Goal: Information Seeking & Learning: Compare options

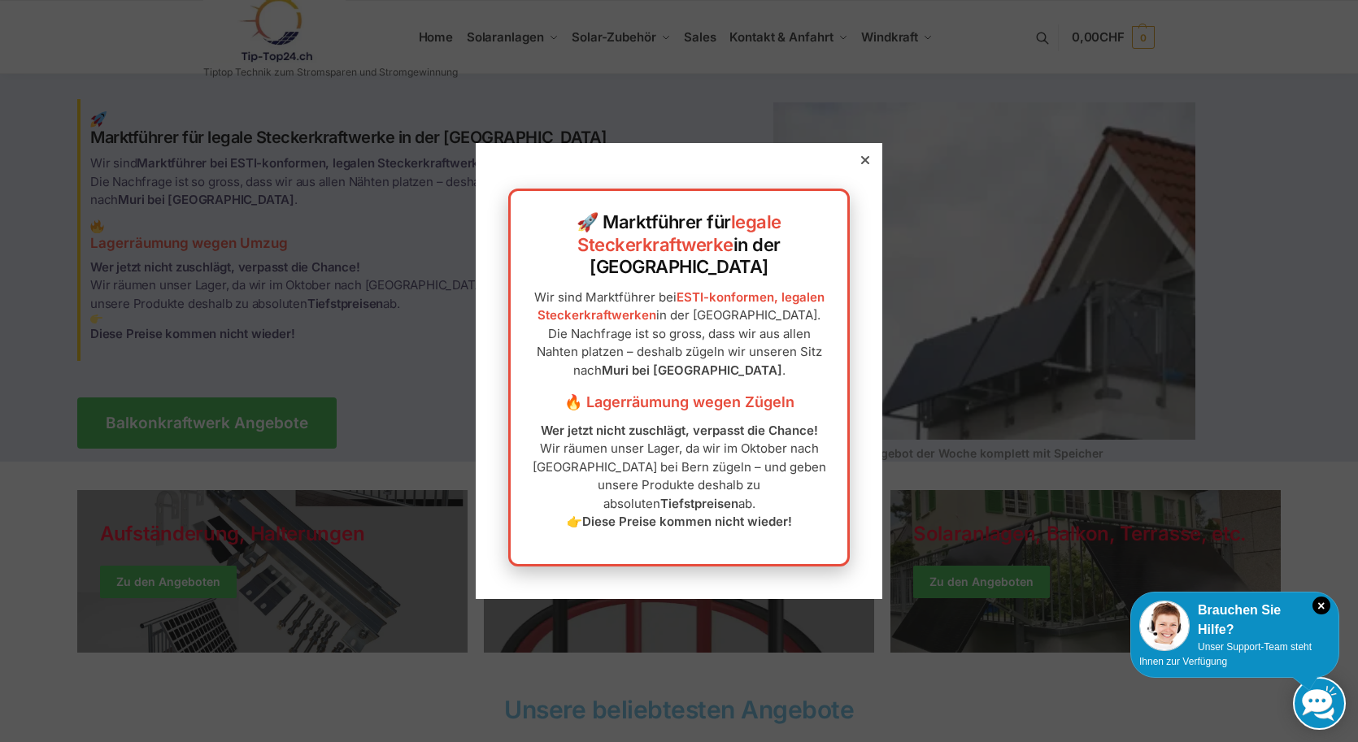
click at [866, 164] on icon at bounding box center [865, 160] width 8 height 8
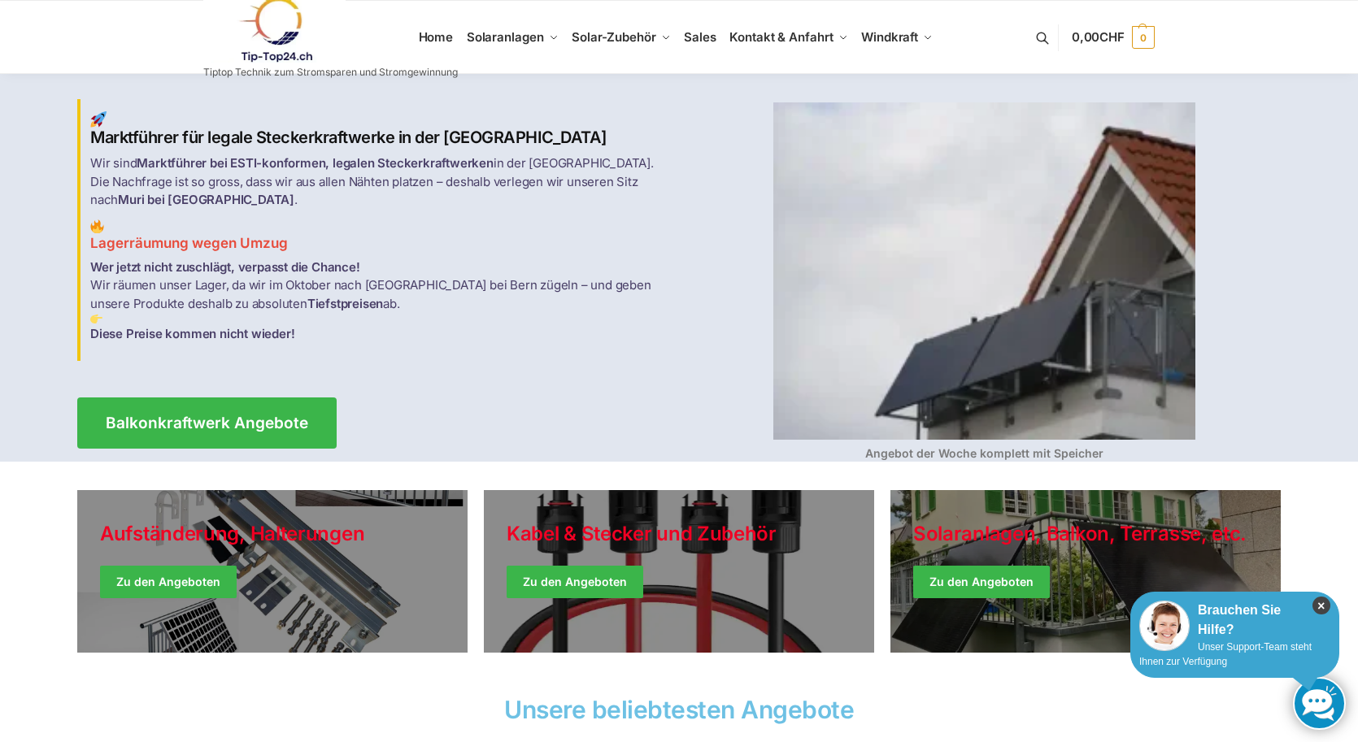
click at [1321, 603] on icon "×" at bounding box center [1321, 606] width 18 height 18
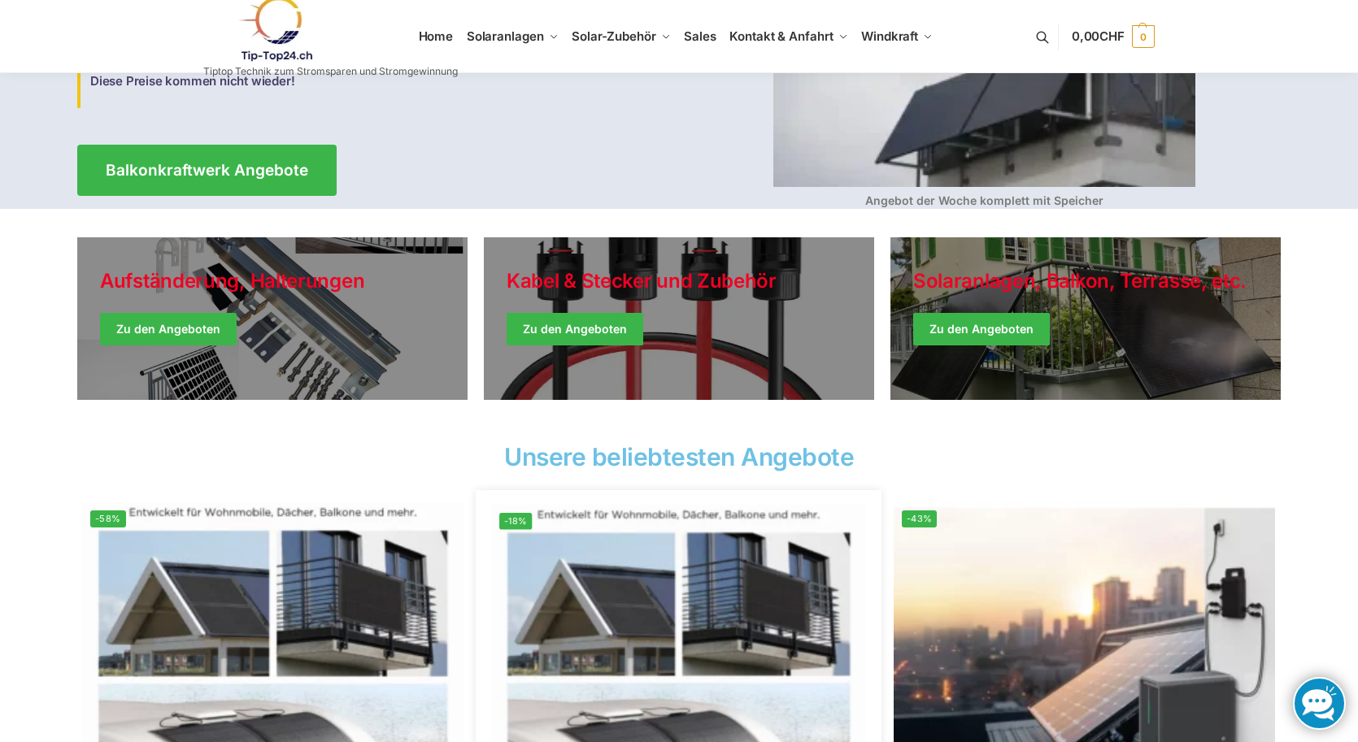
scroll to position [251, 0]
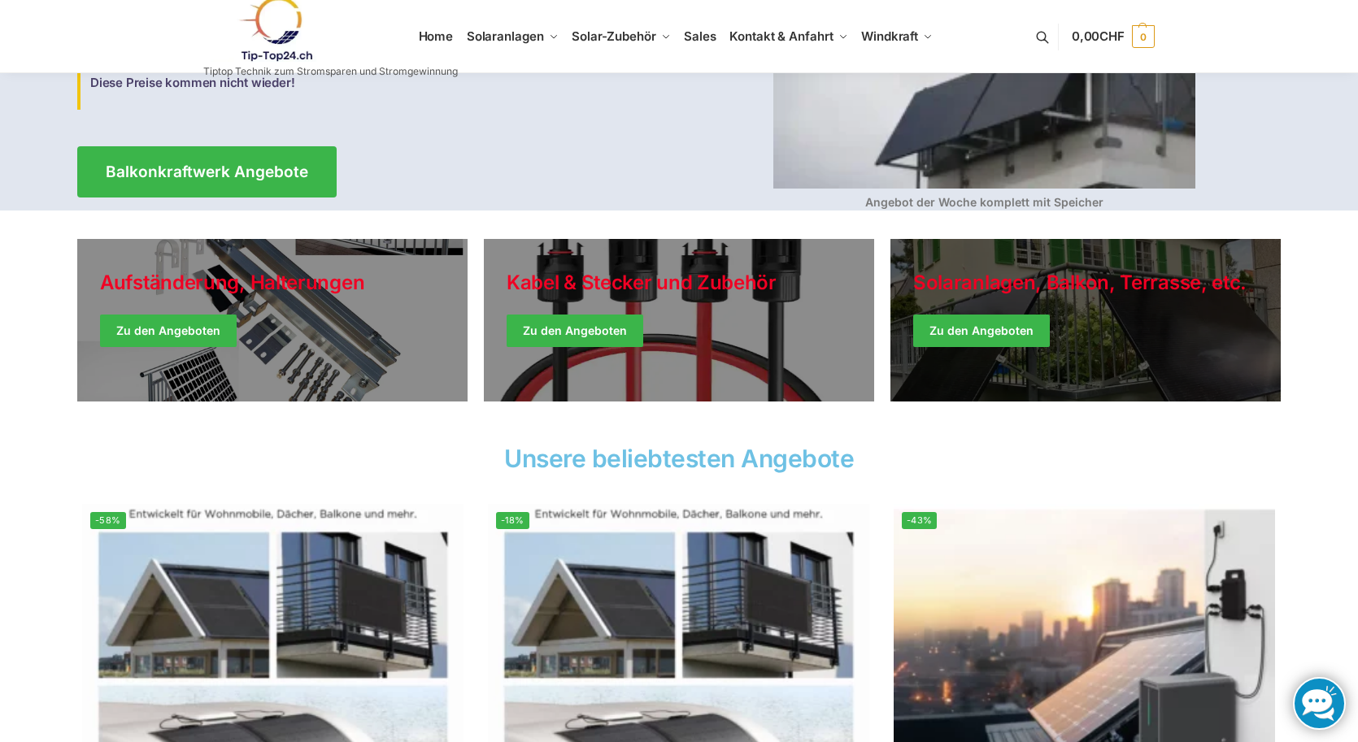
click at [972, 328] on link "Winter Jackets" at bounding box center [1085, 320] width 390 height 163
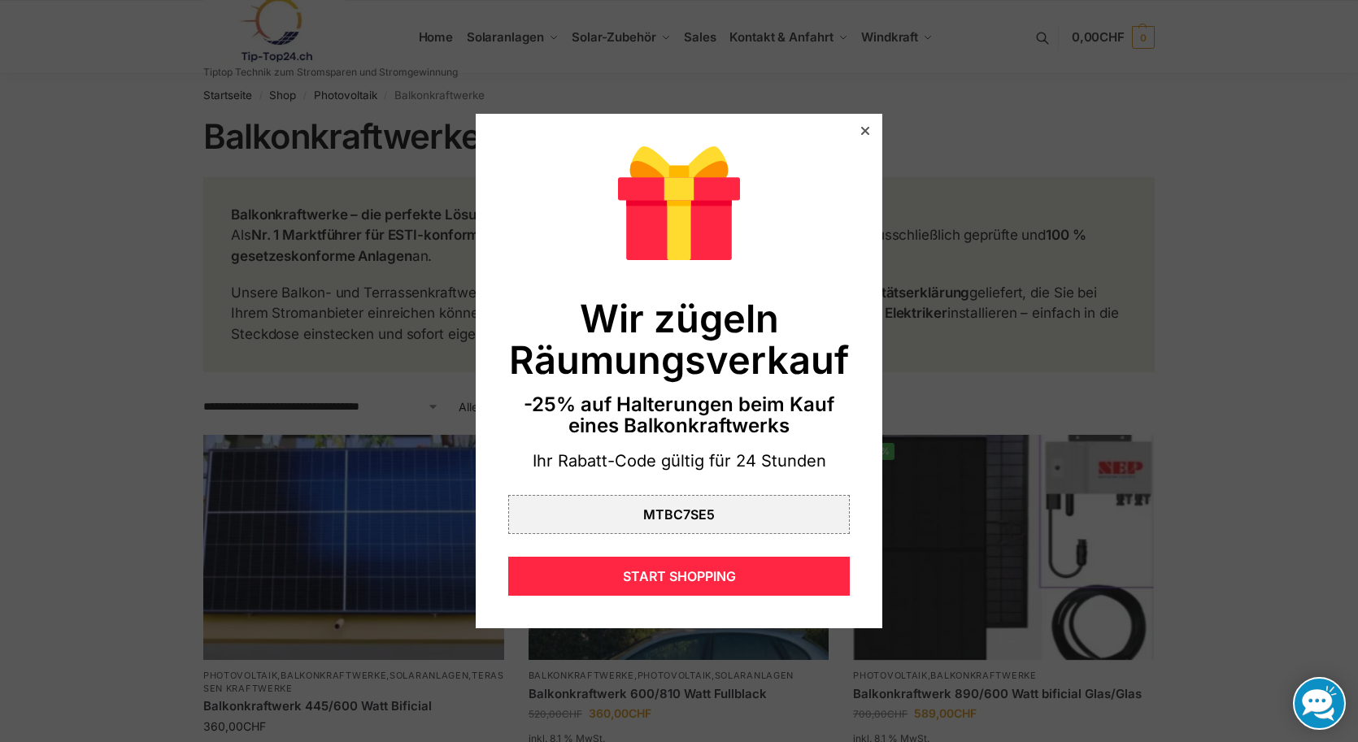
click at [867, 131] on icon at bounding box center [865, 131] width 8 height 8
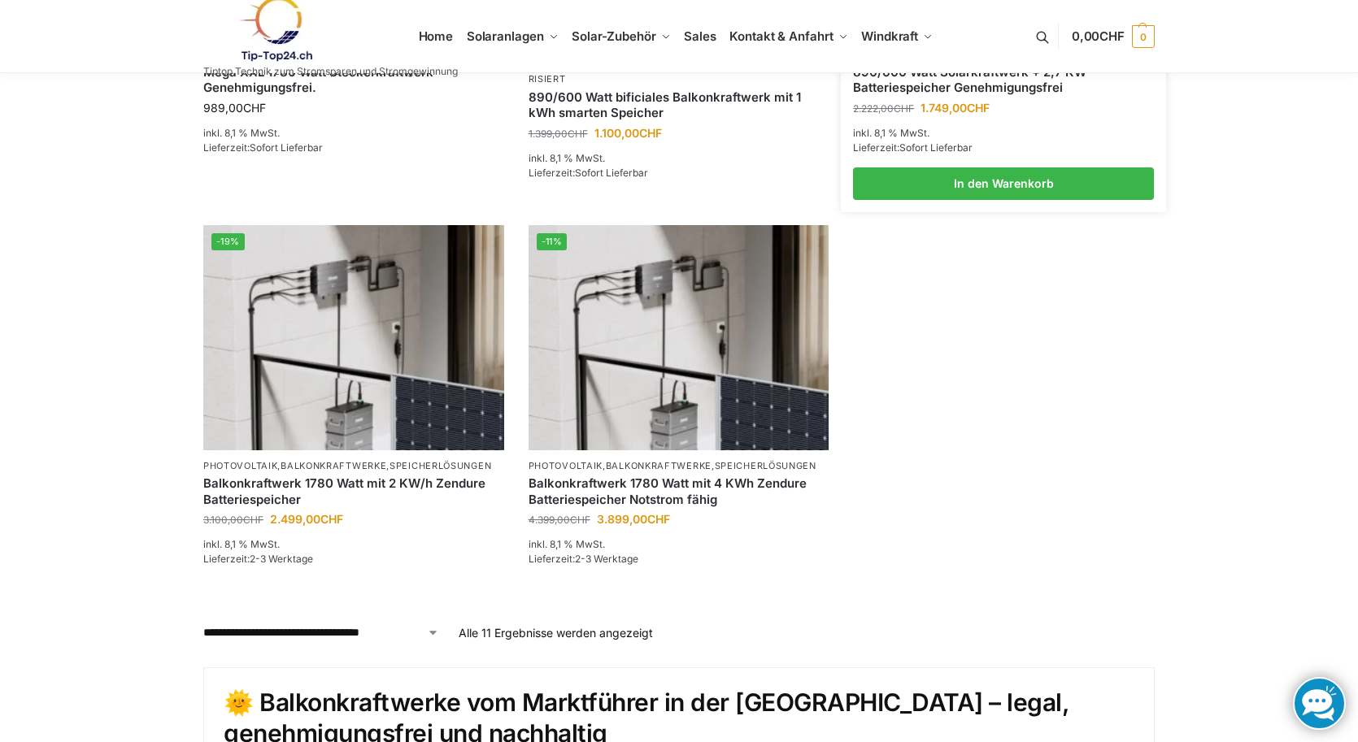
scroll to position [1381, 0]
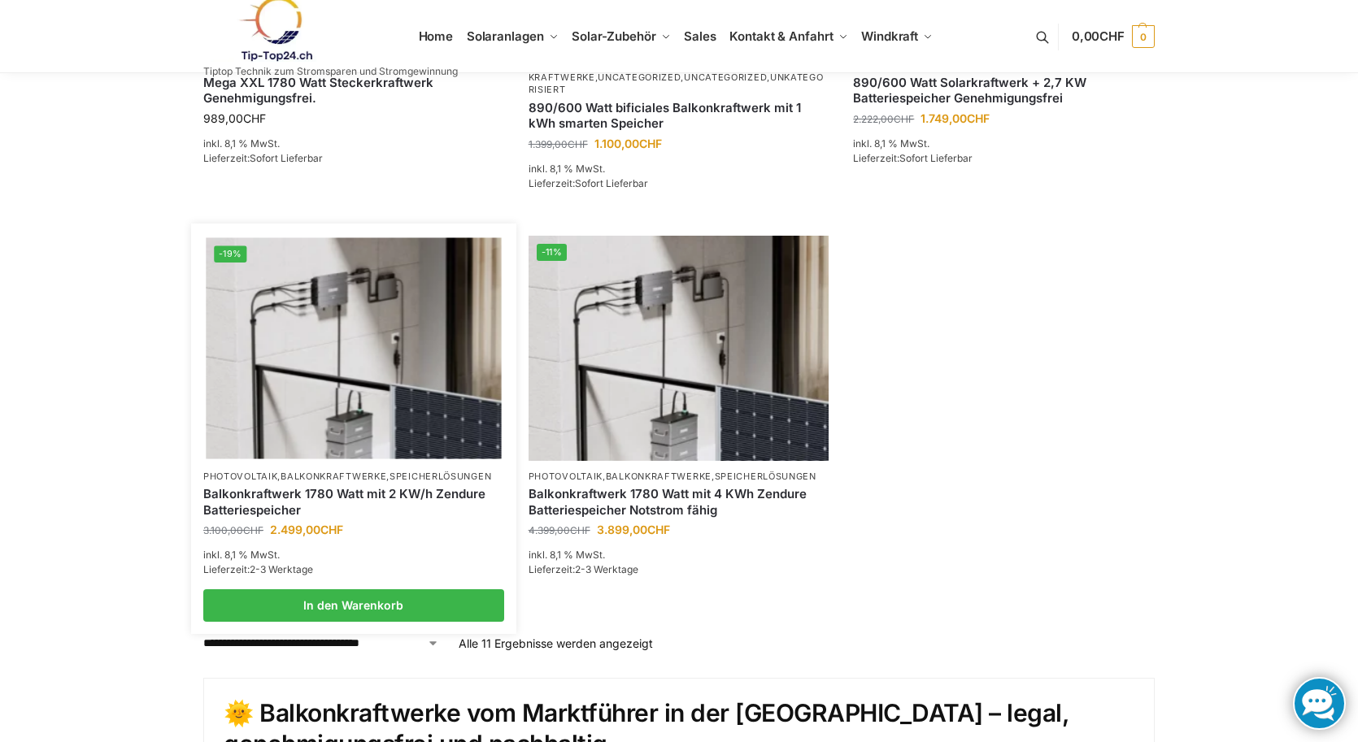
click at [339, 280] on img at bounding box center [353, 347] width 295 height 221
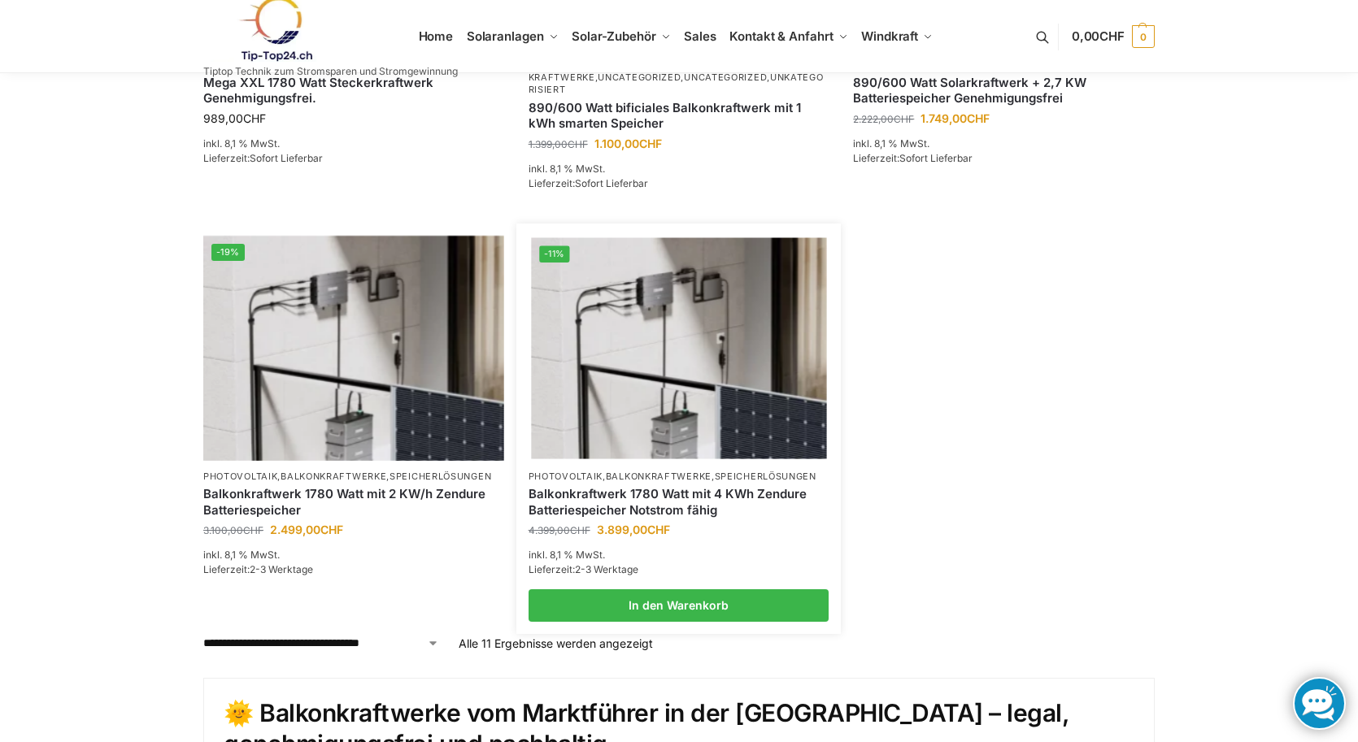
click at [668, 344] on img at bounding box center [678, 347] width 295 height 221
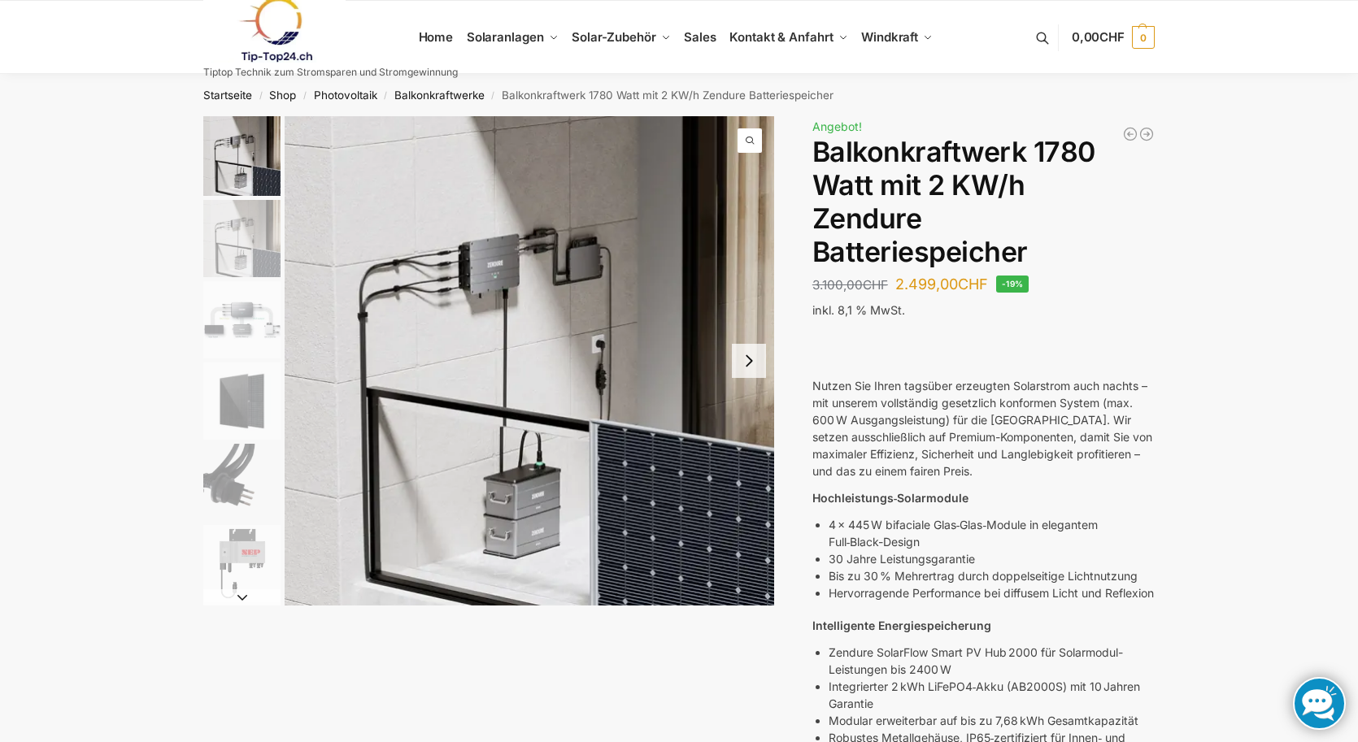
click at [751, 363] on button "Next slide" at bounding box center [749, 361] width 34 height 34
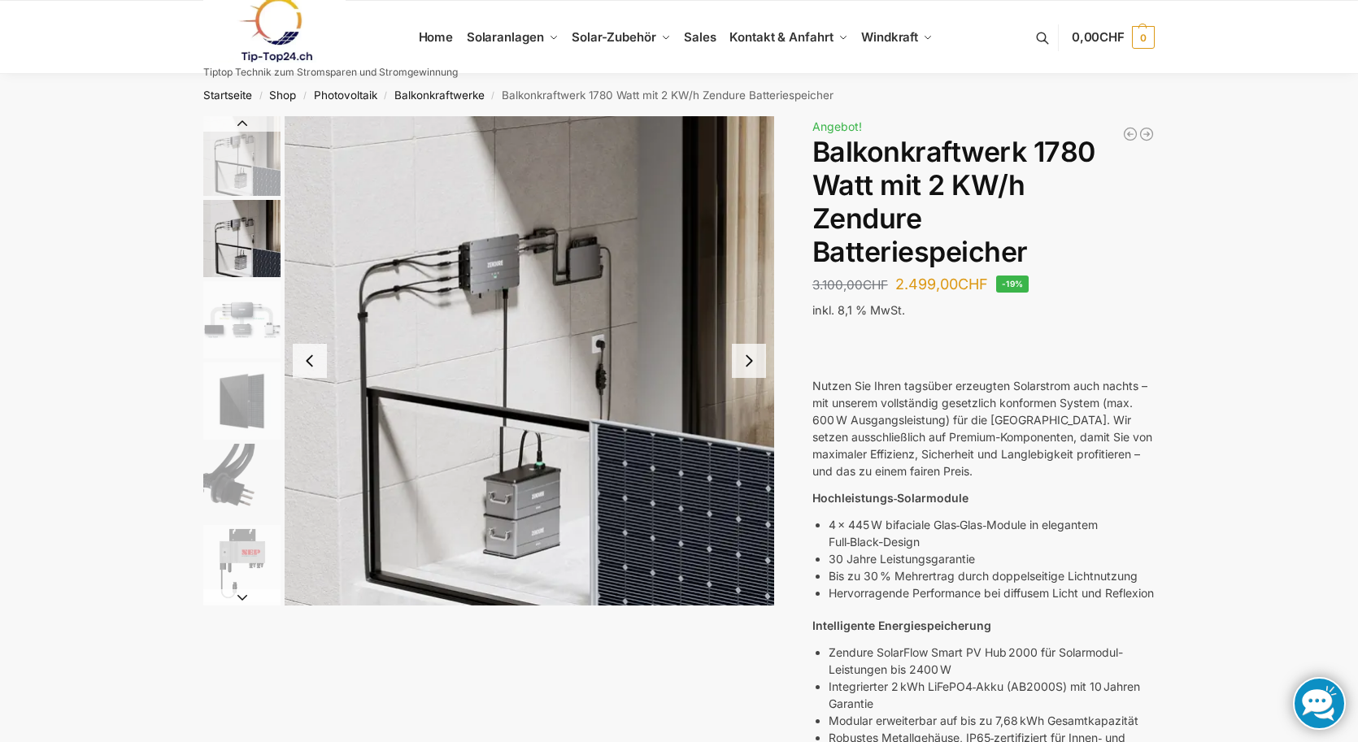
click at [751, 363] on button "Next slide" at bounding box center [749, 361] width 34 height 34
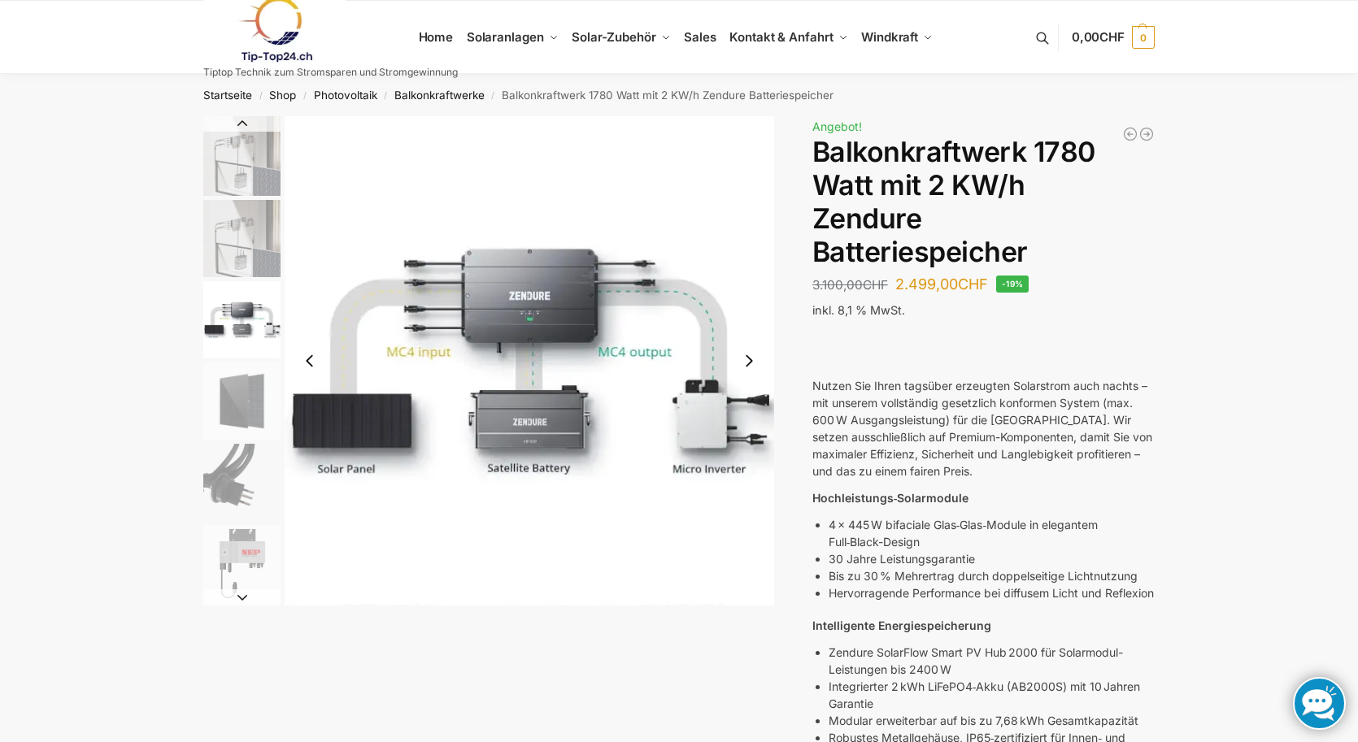
click at [313, 363] on button "Previous slide" at bounding box center [310, 361] width 34 height 34
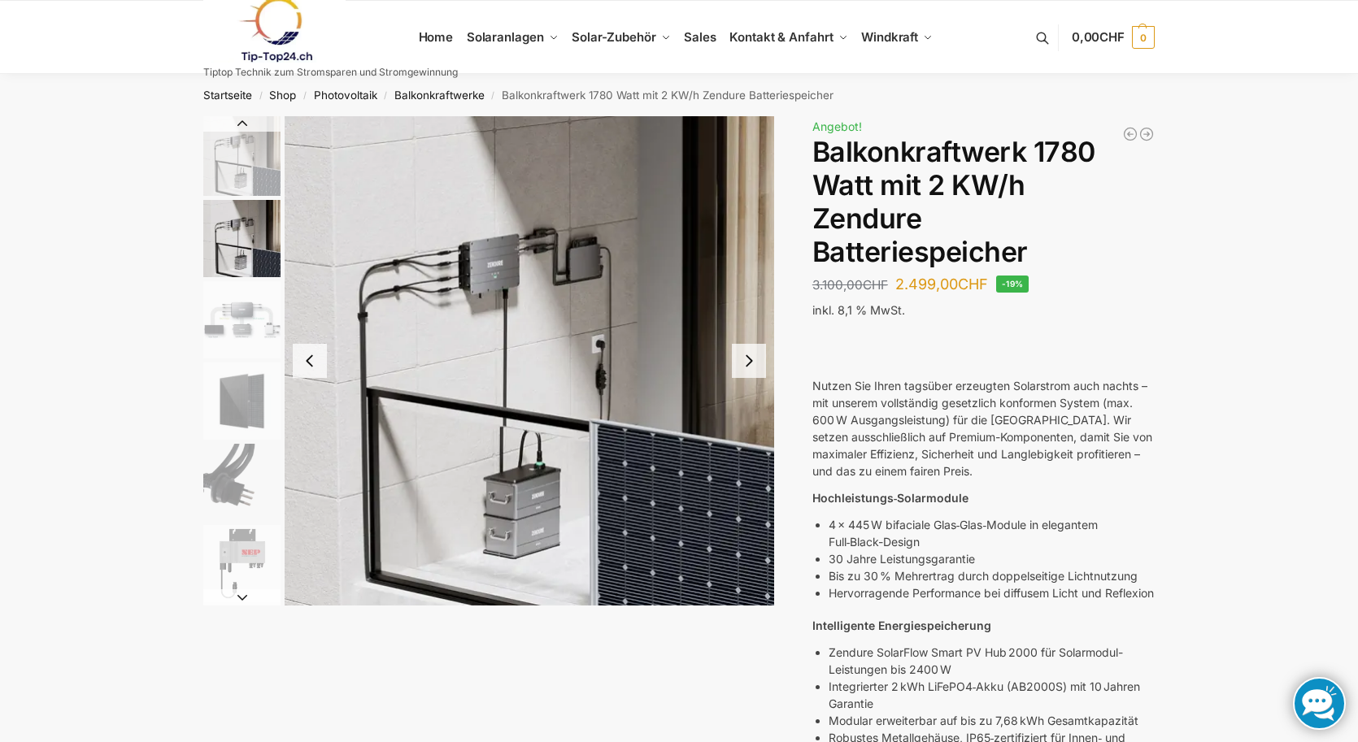
click at [751, 359] on button "Next slide" at bounding box center [749, 361] width 34 height 34
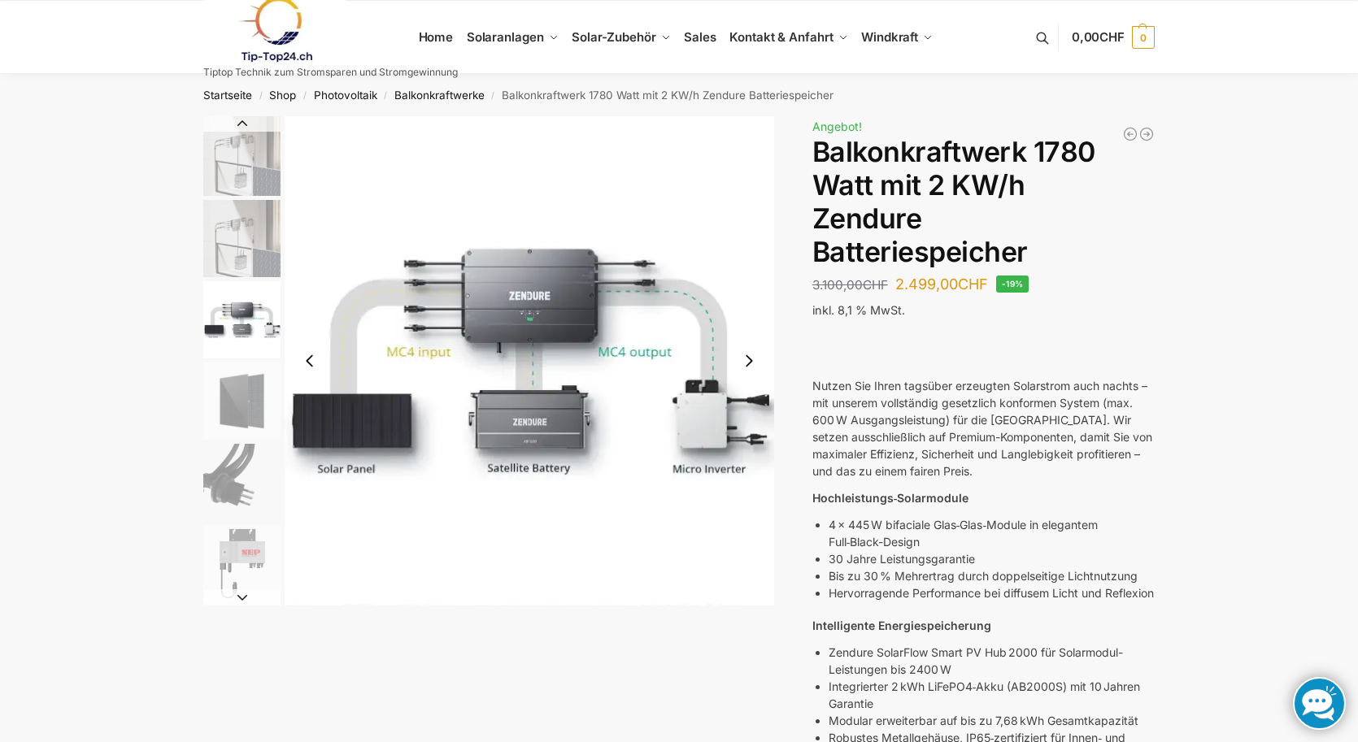
click at [749, 359] on button "Next slide" at bounding box center [749, 361] width 34 height 34
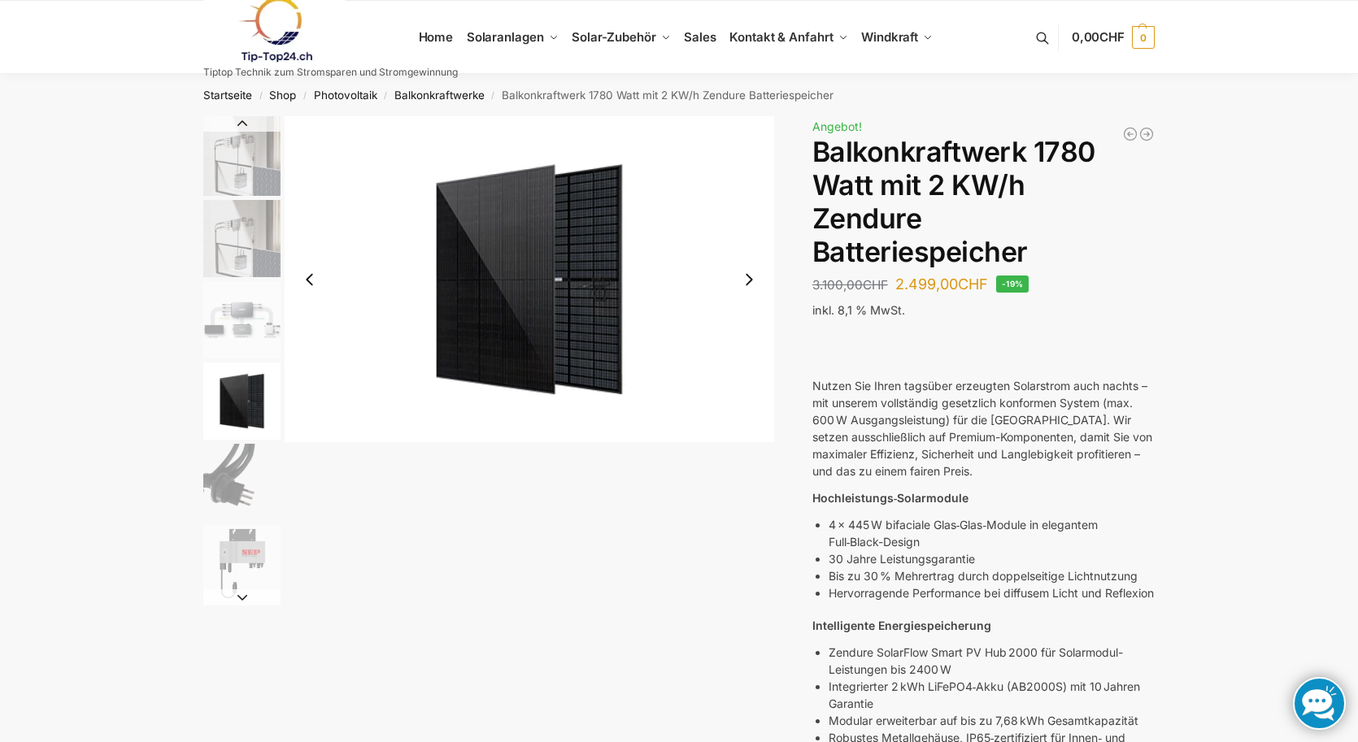
click at [749, 280] on button "Next slide" at bounding box center [749, 280] width 34 height 34
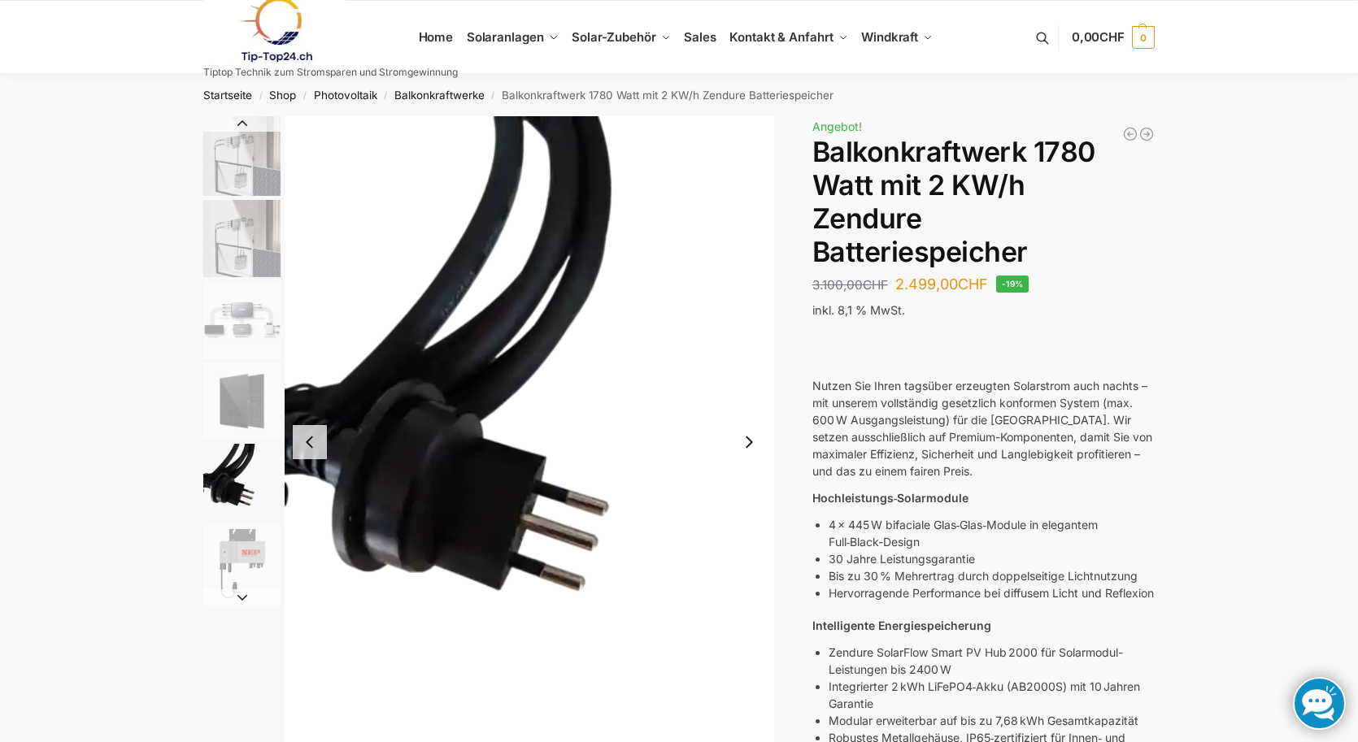
click at [749, 280] on img "5 / 7" at bounding box center [529, 442] width 489 height 652
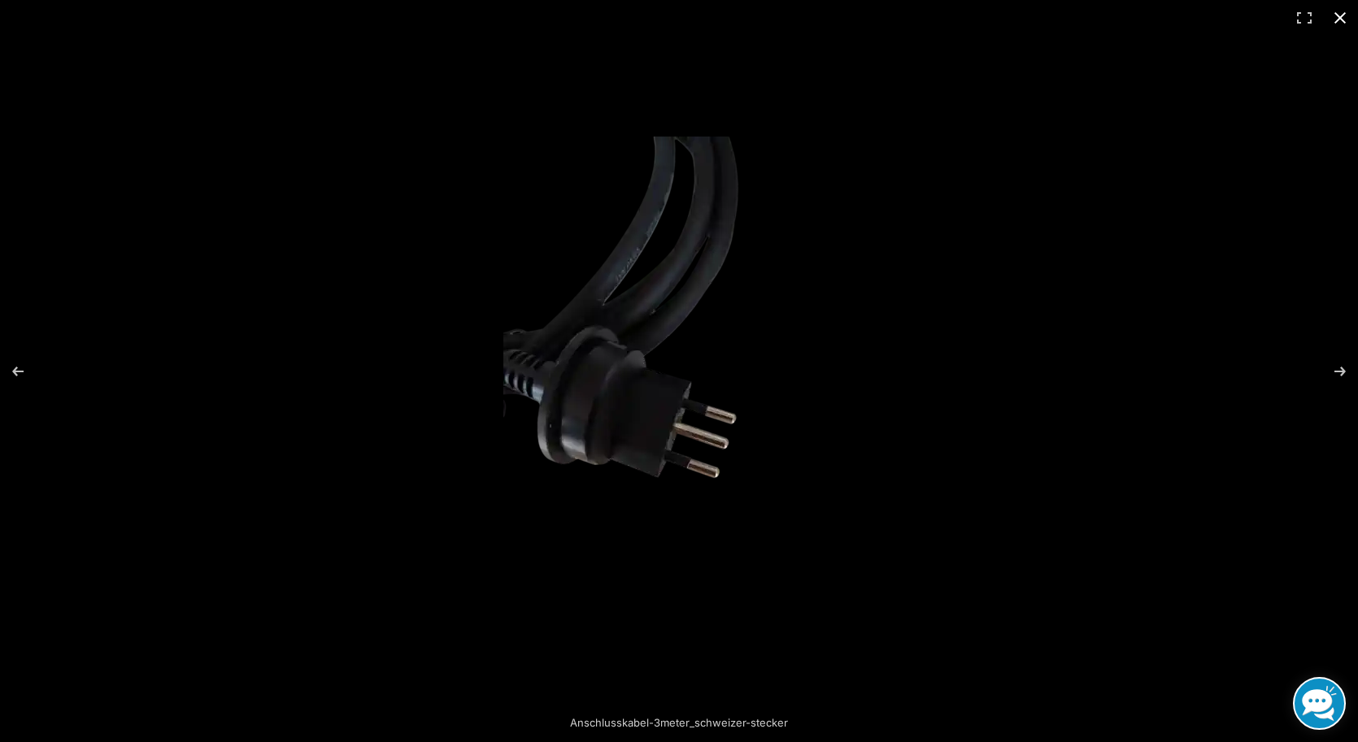
click at [1024, 359] on div at bounding box center [978, 397] width 950 height 520
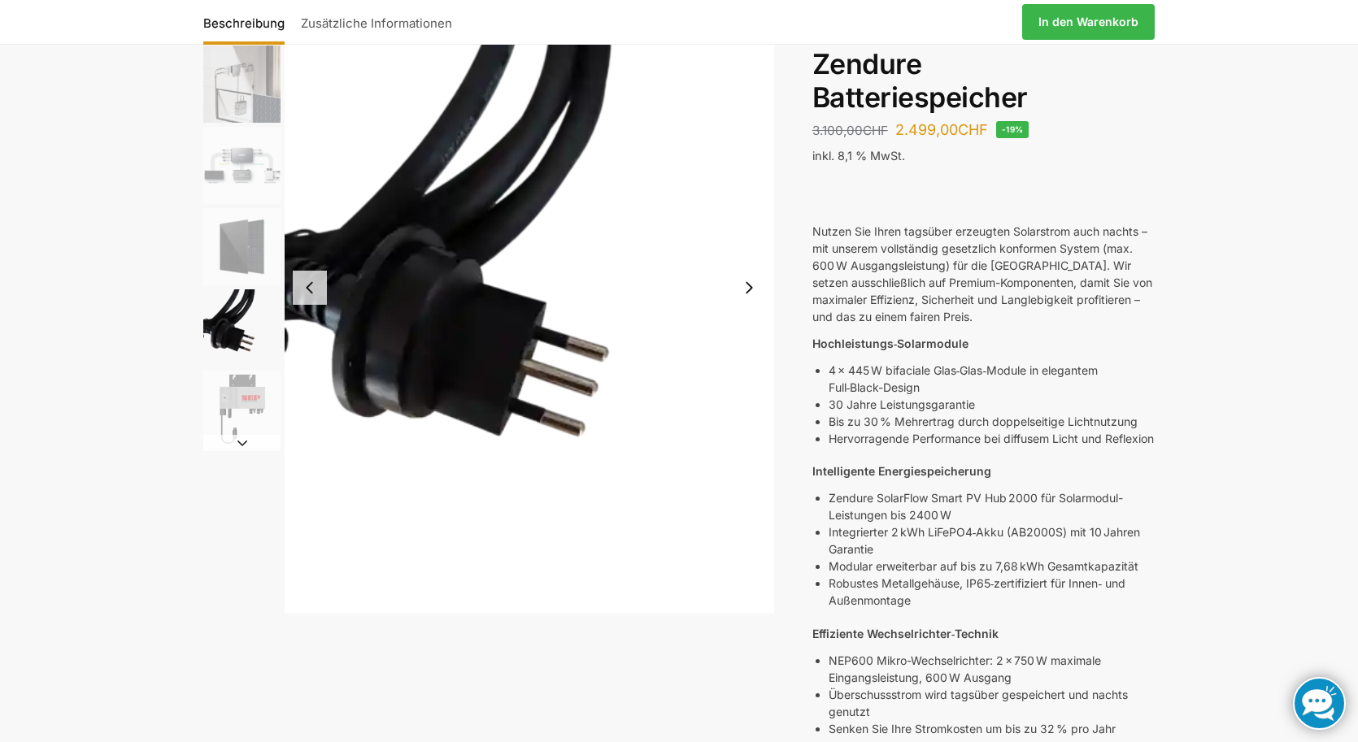
scroll to position [200, 0]
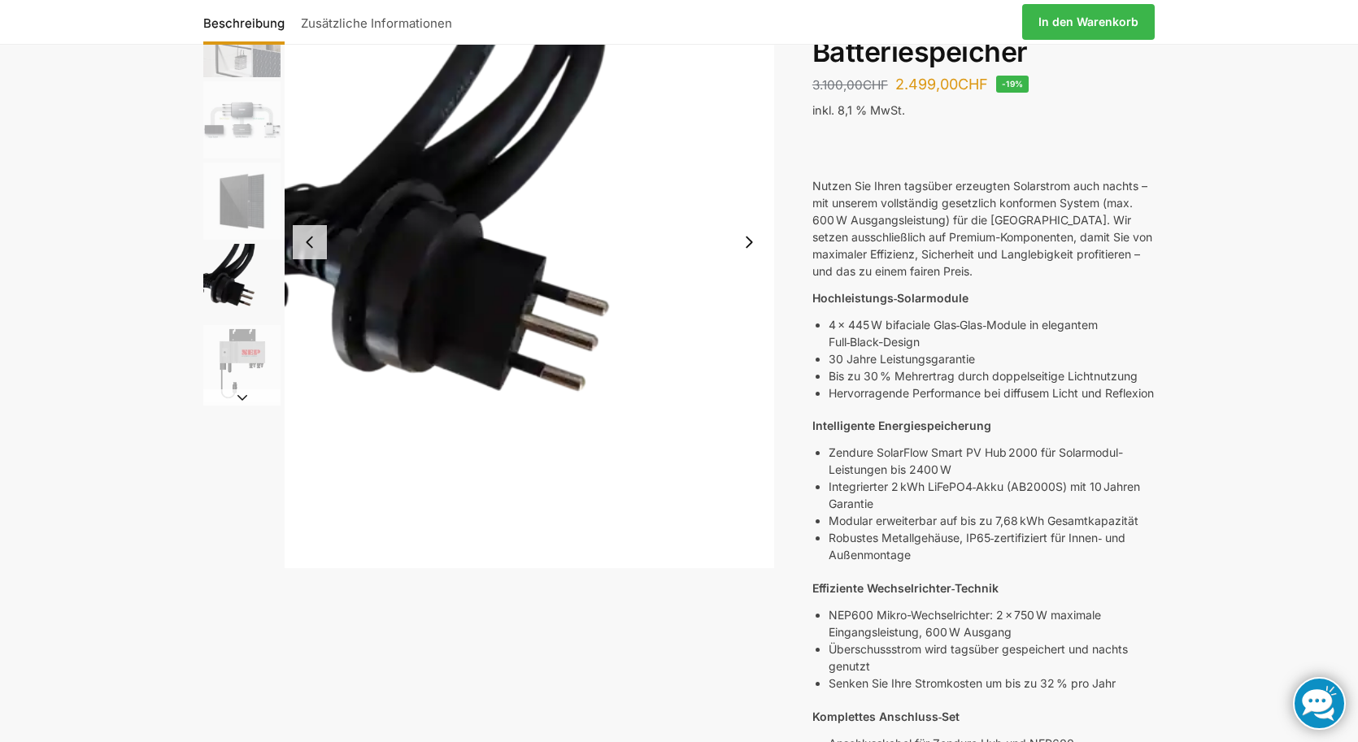
click at [753, 244] on button "Next slide" at bounding box center [749, 242] width 34 height 34
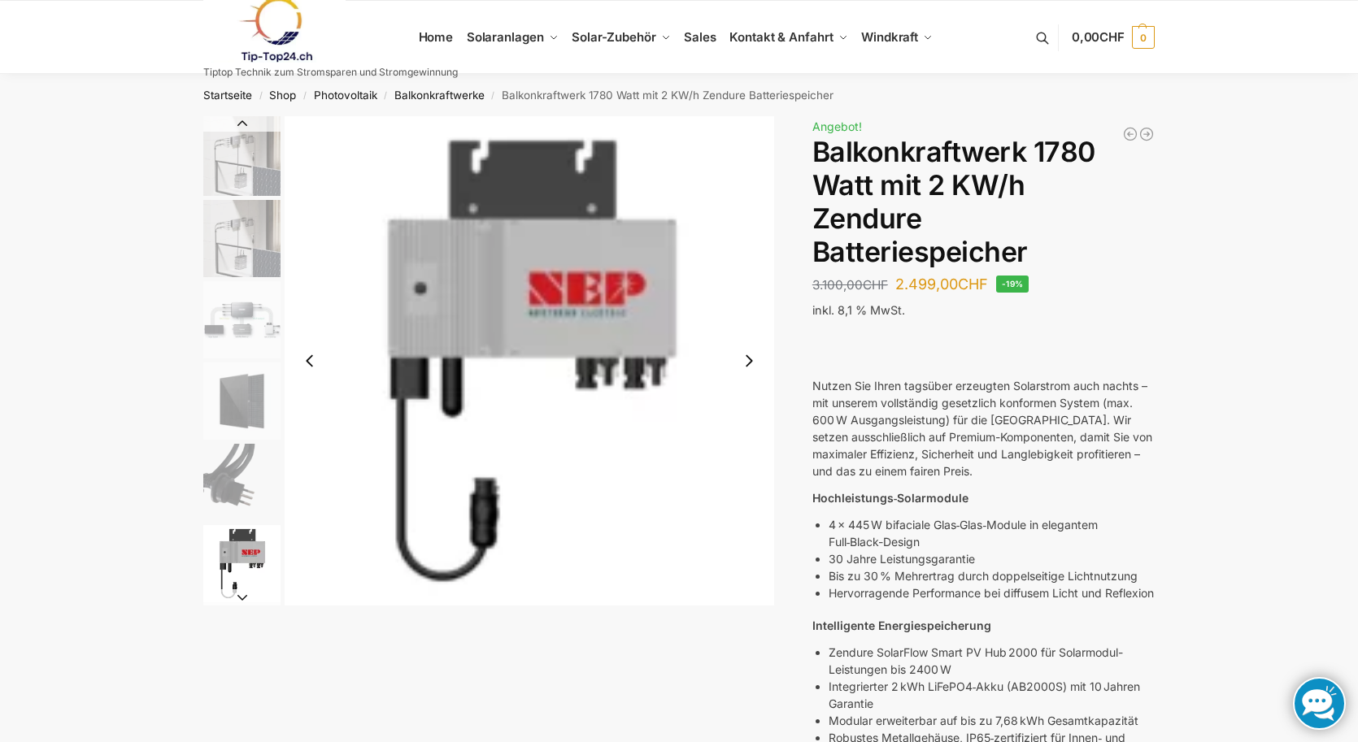
scroll to position [0, 0]
click at [241, 154] on img "1 / 7" at bounding box center [241, 156] width 77 height 80
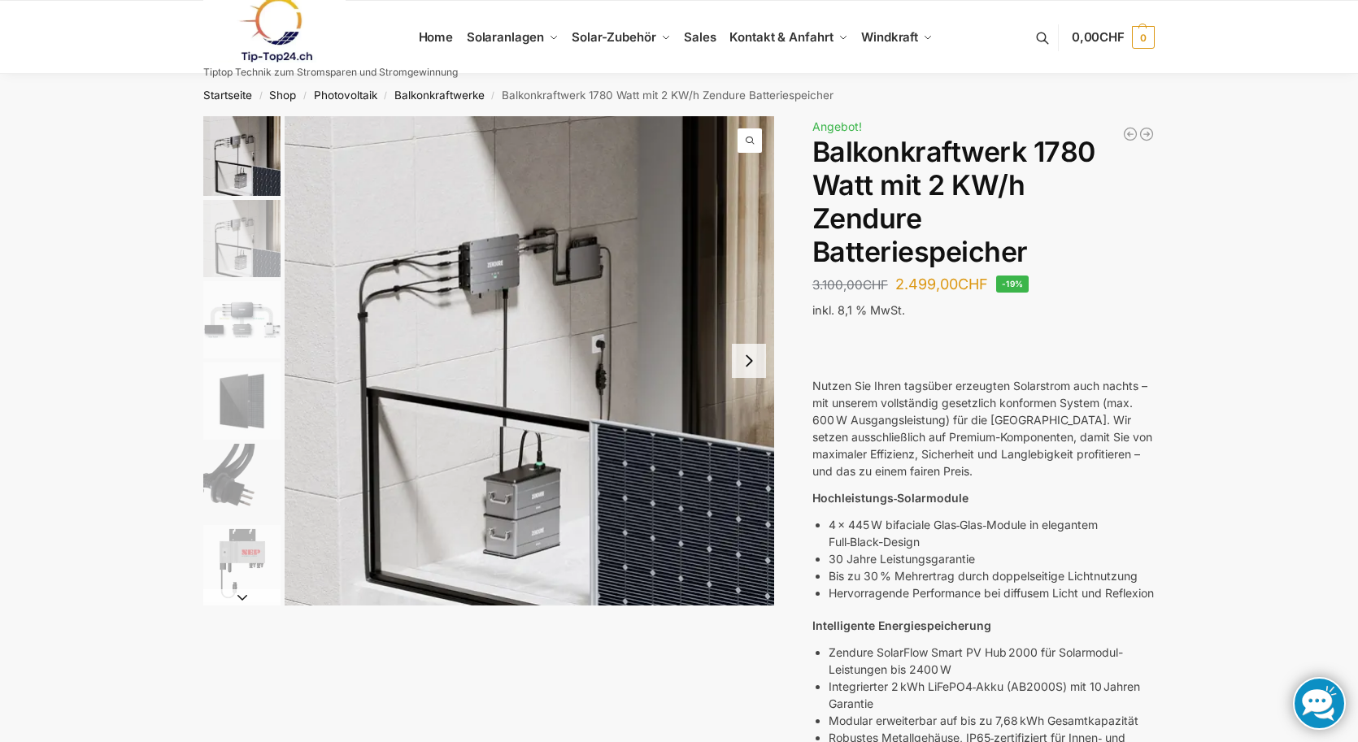
click at [248, 233] on img "2 / 7" at bounding box center [241, 238] width 77 height 77
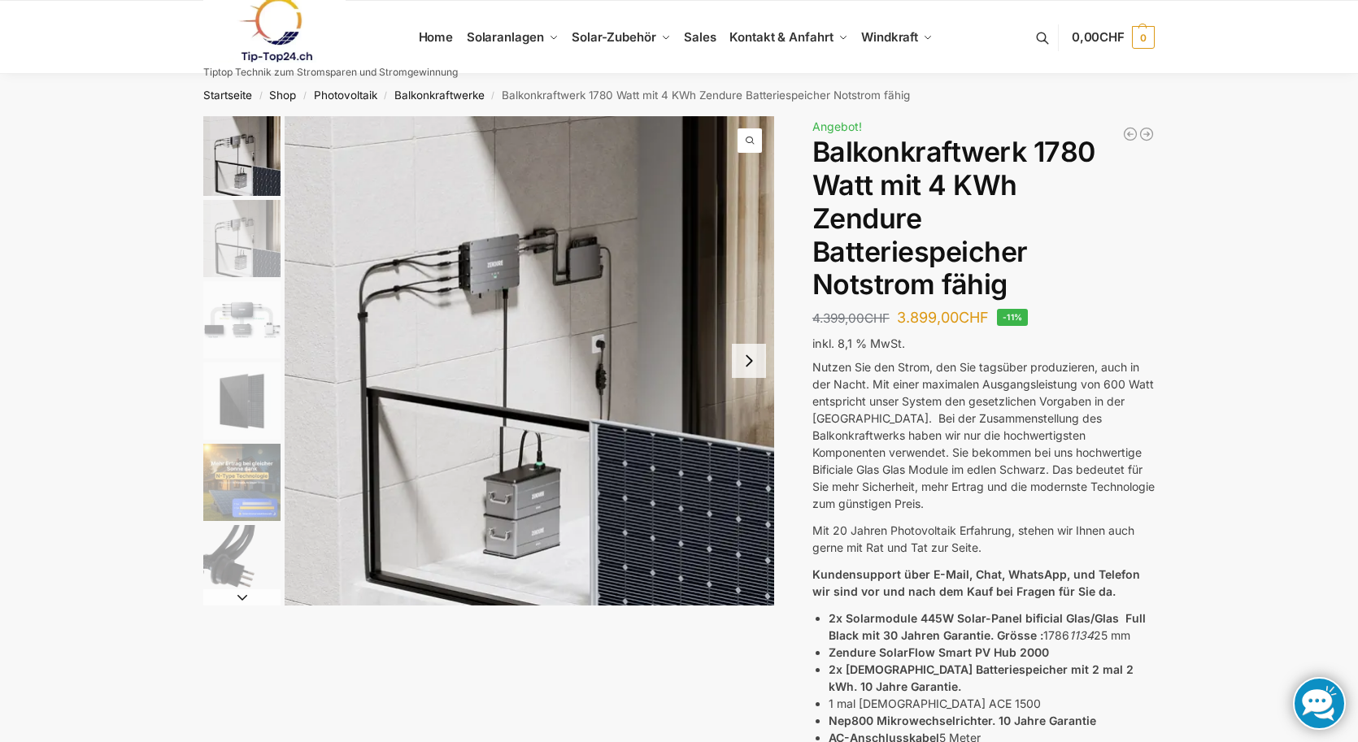
click at [747, 362] on button "Next slide" at bounding box center [749, 361] width 34 height 34
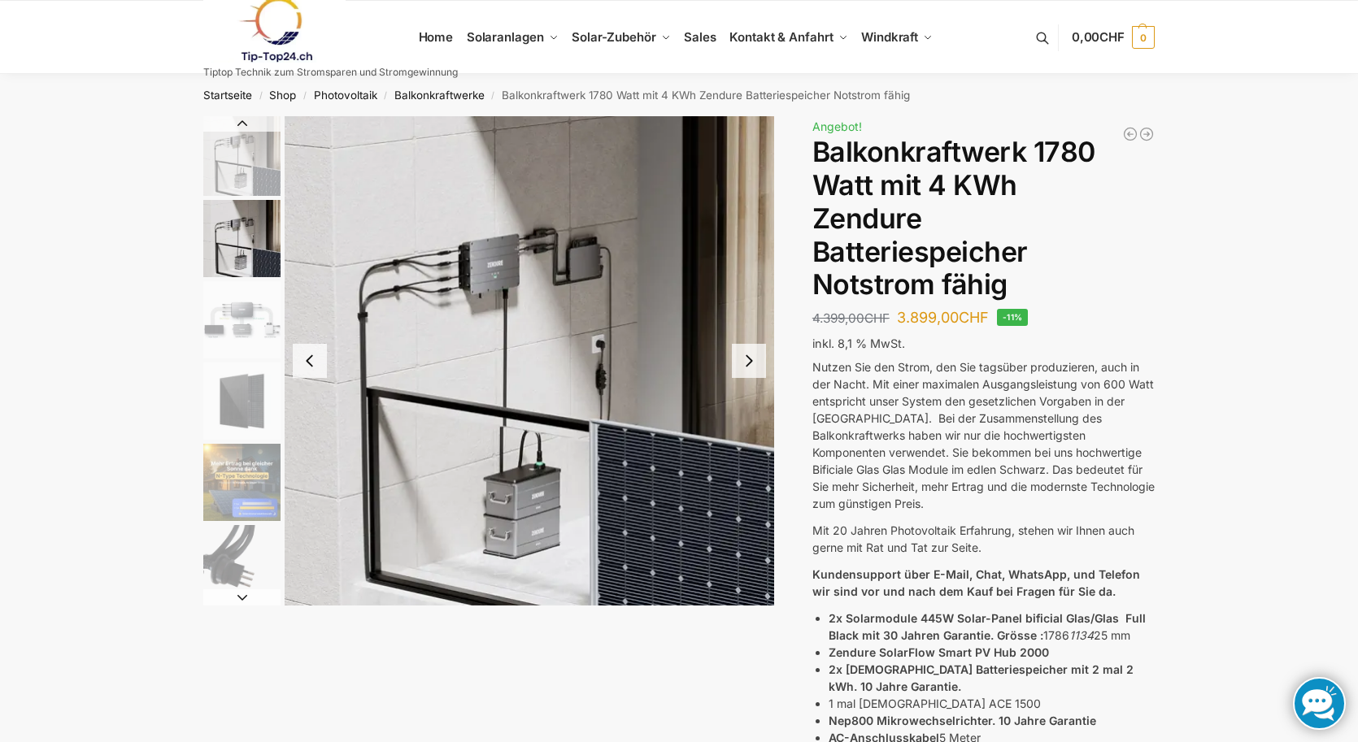
click at [747, 362] on button "Next slide" at bounding box center [749, 361] width 34 height 34
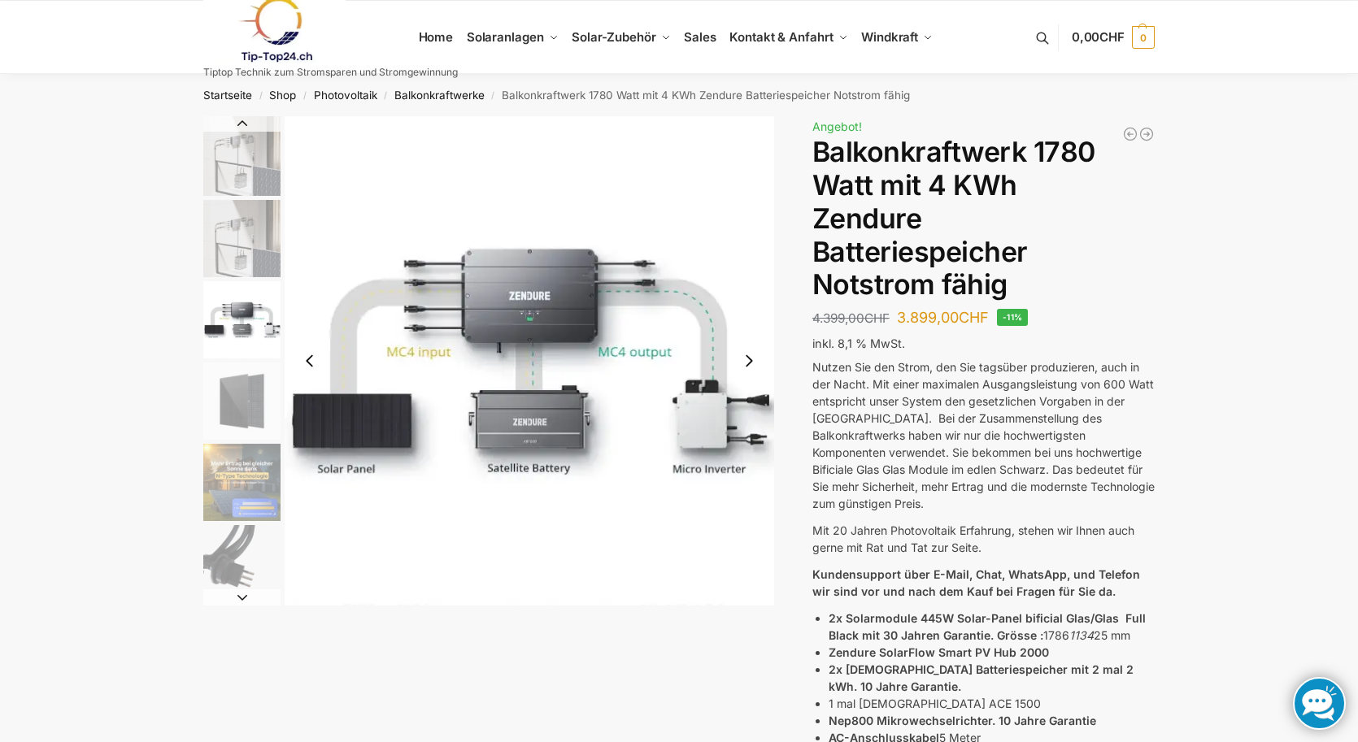
click at [747, 362] on button "Next slide" at bounding box center [749, 361] width 34 height 34
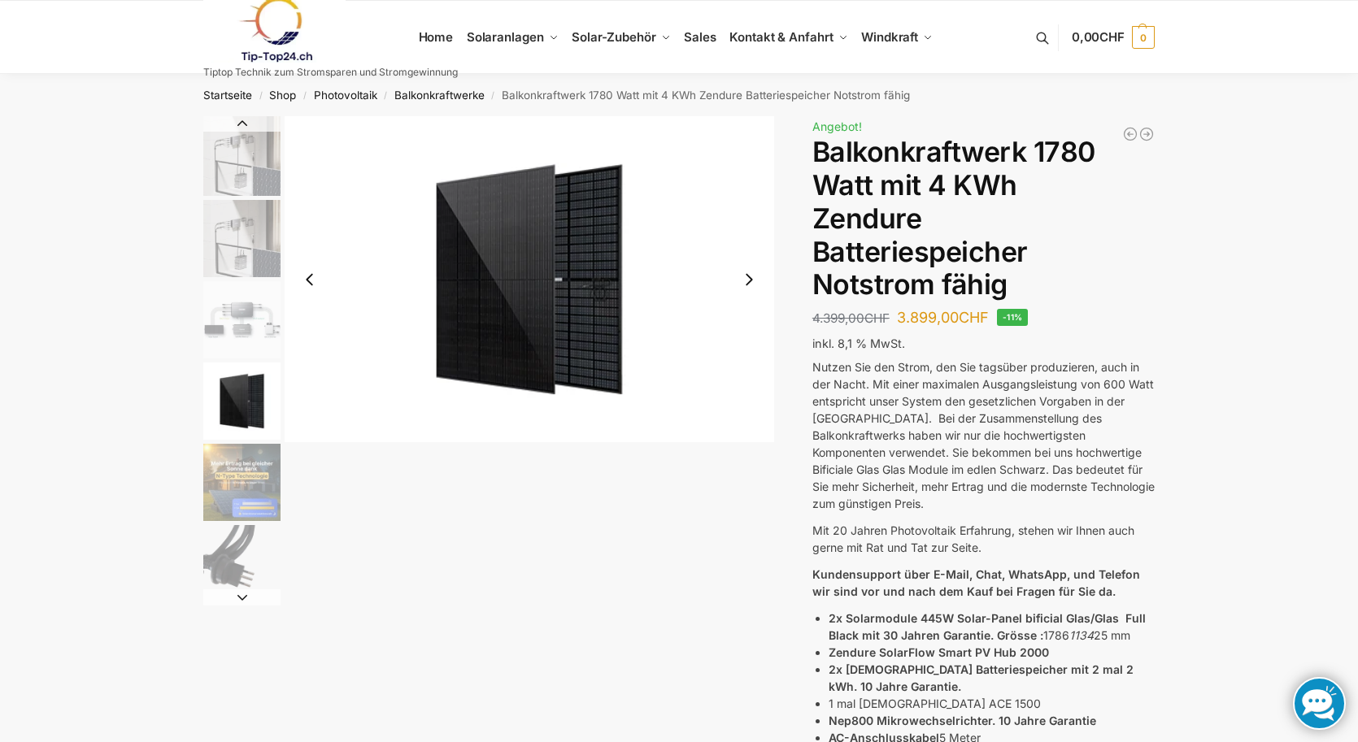
click at [747, 362] on img "4 / 11" at bounding box center [529, 279] width 489 height 326
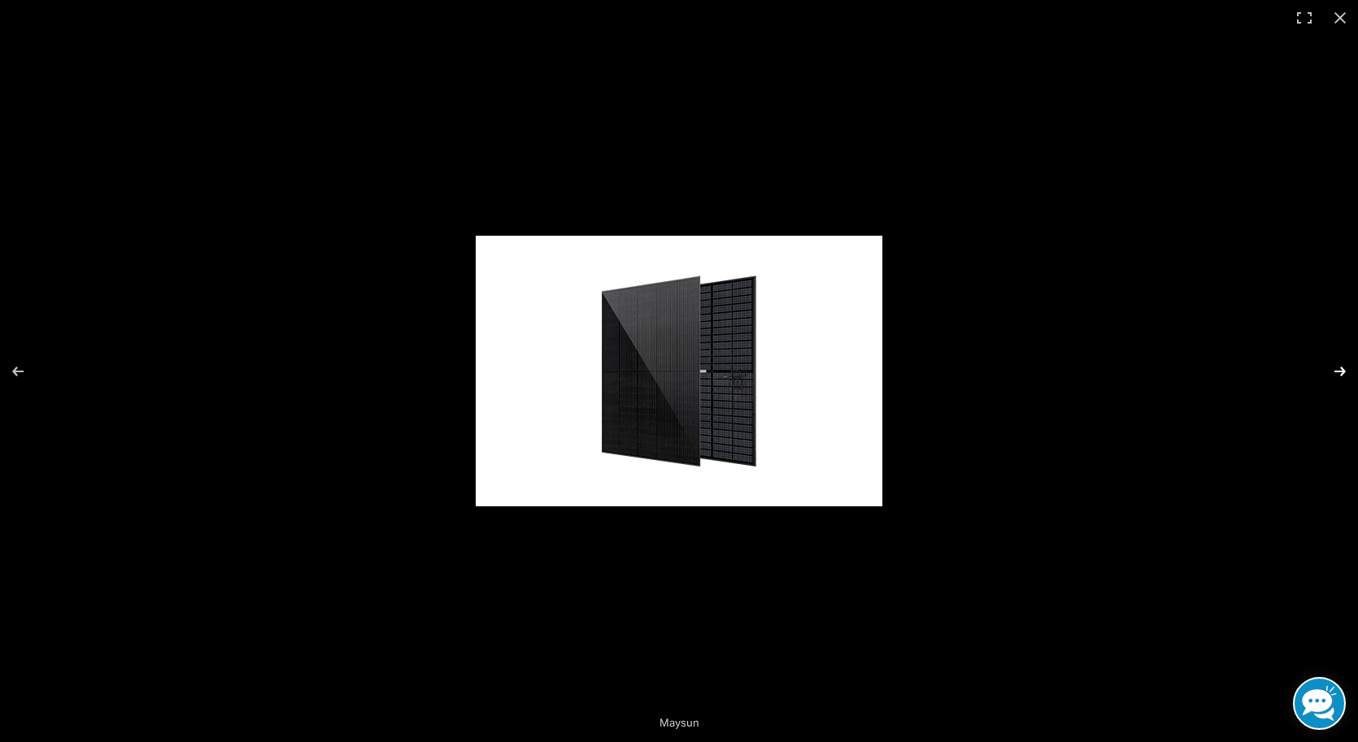
click at [1336, 363] on button "Next (arrow right)" at bounding box center [1329, 371] width 57 height 81
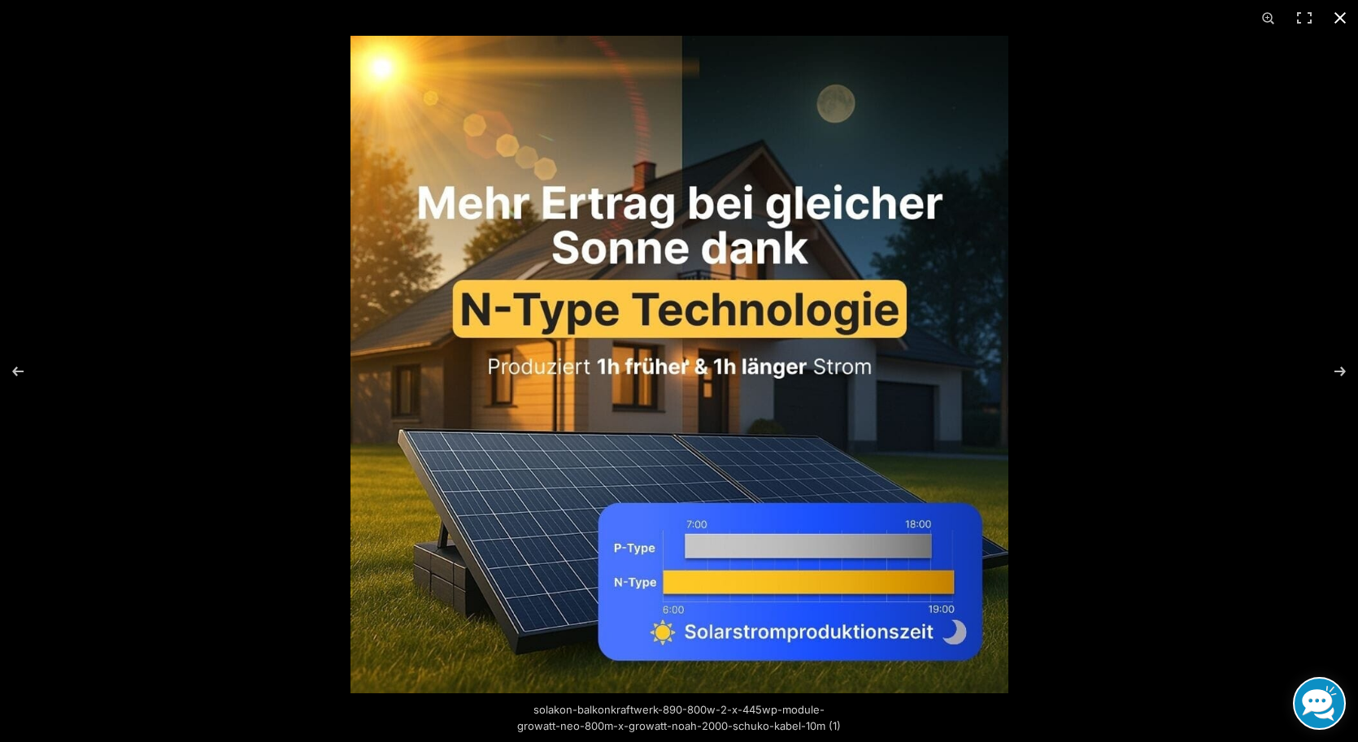
click at [1340, 12] on button "Close (Esc)" at bounding box center [1340, 18] width 36 height 36
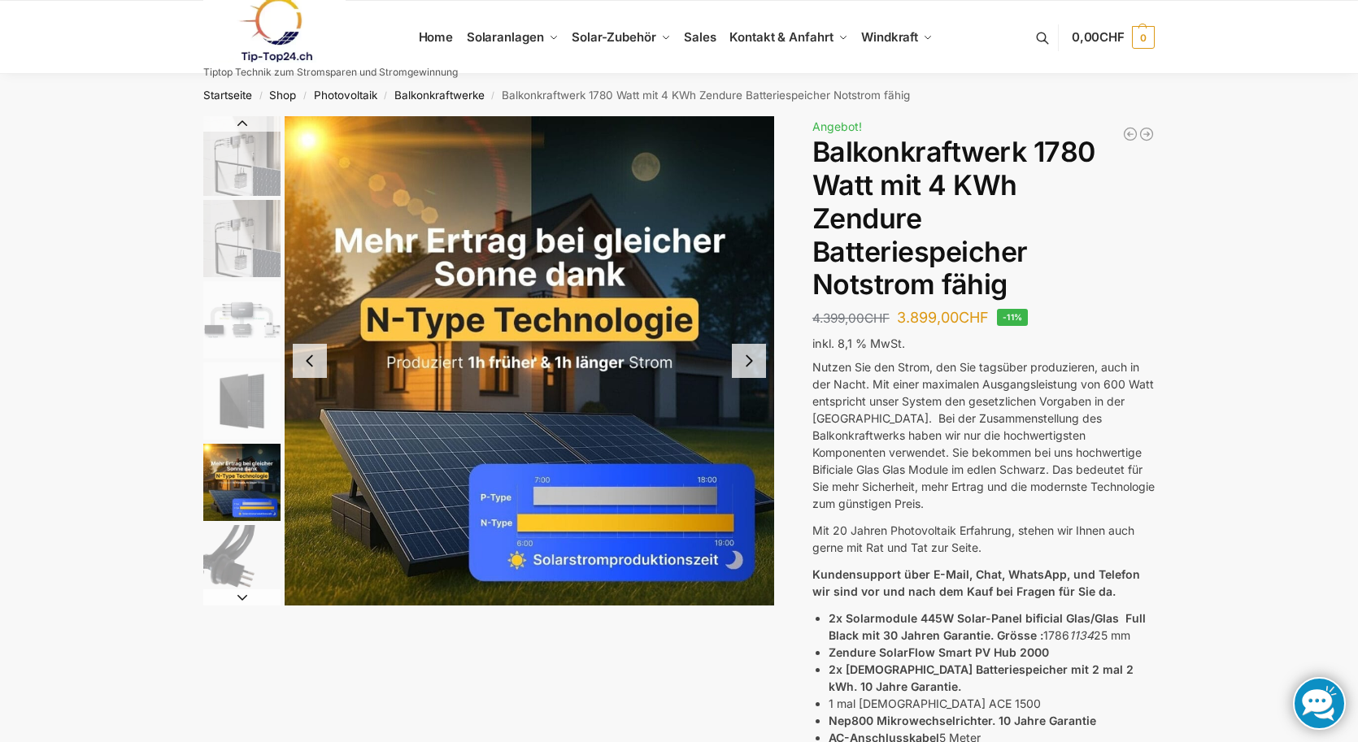
click at [748, 361] on button "Next slide" at bounding box center [749, 361] width 34 height 34
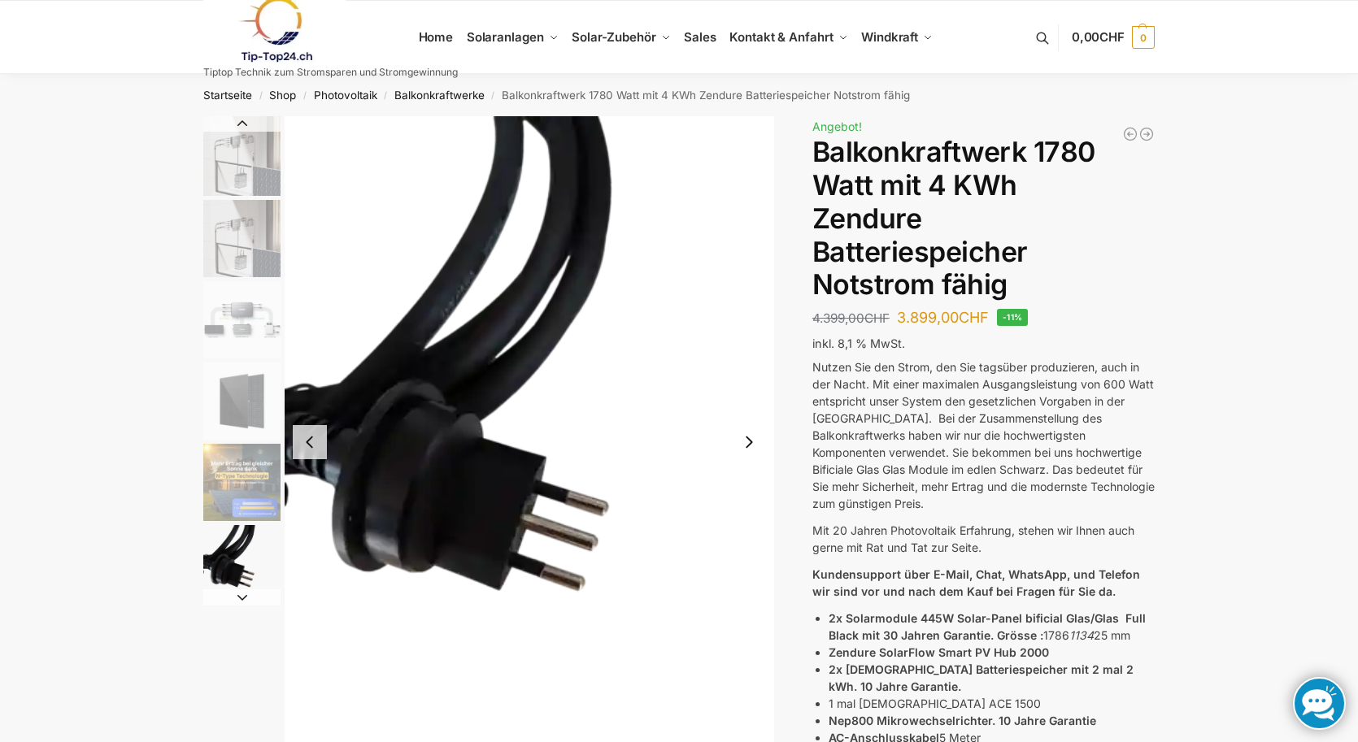
click at [748, 361] on img "6 / 11" at bounding box center [529, 442] width 489 height 652
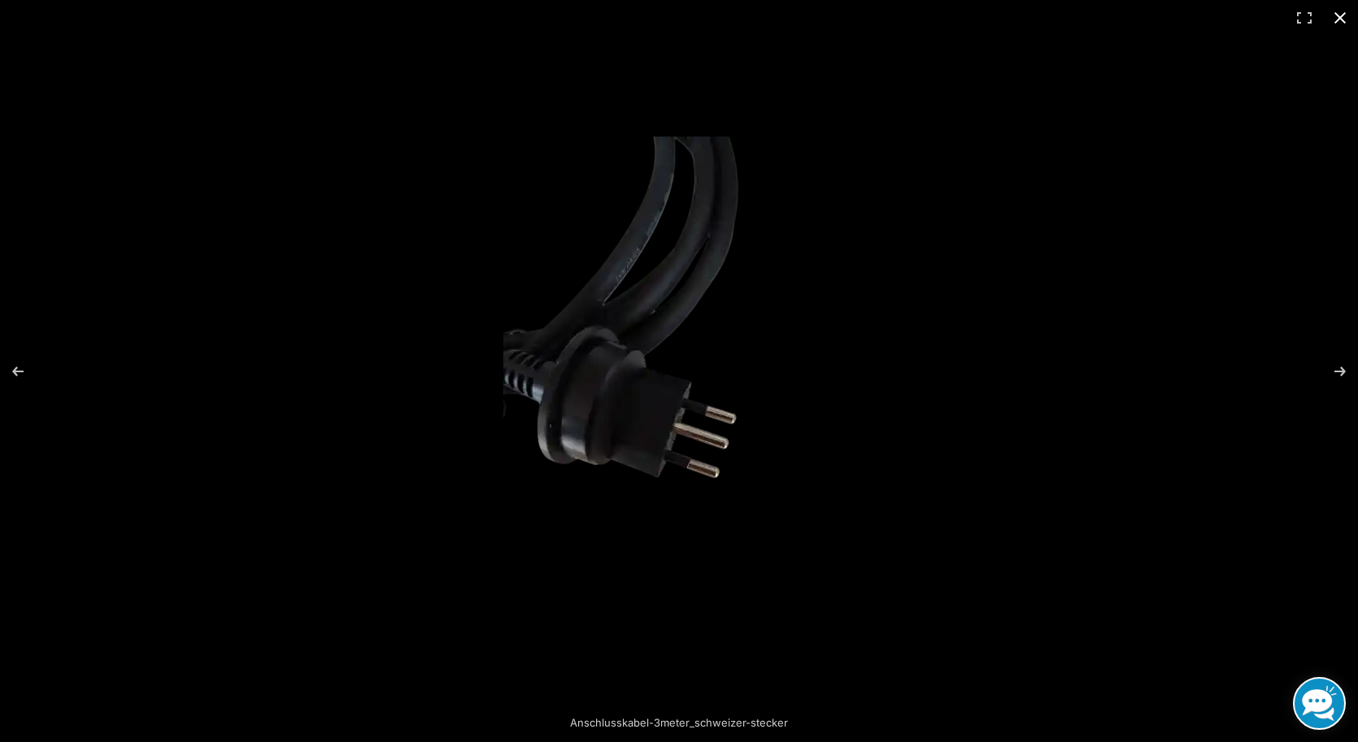
click at [1344, 16] on button "Close (Esc)" at bounding box center [1340, 18] width 36 height 36
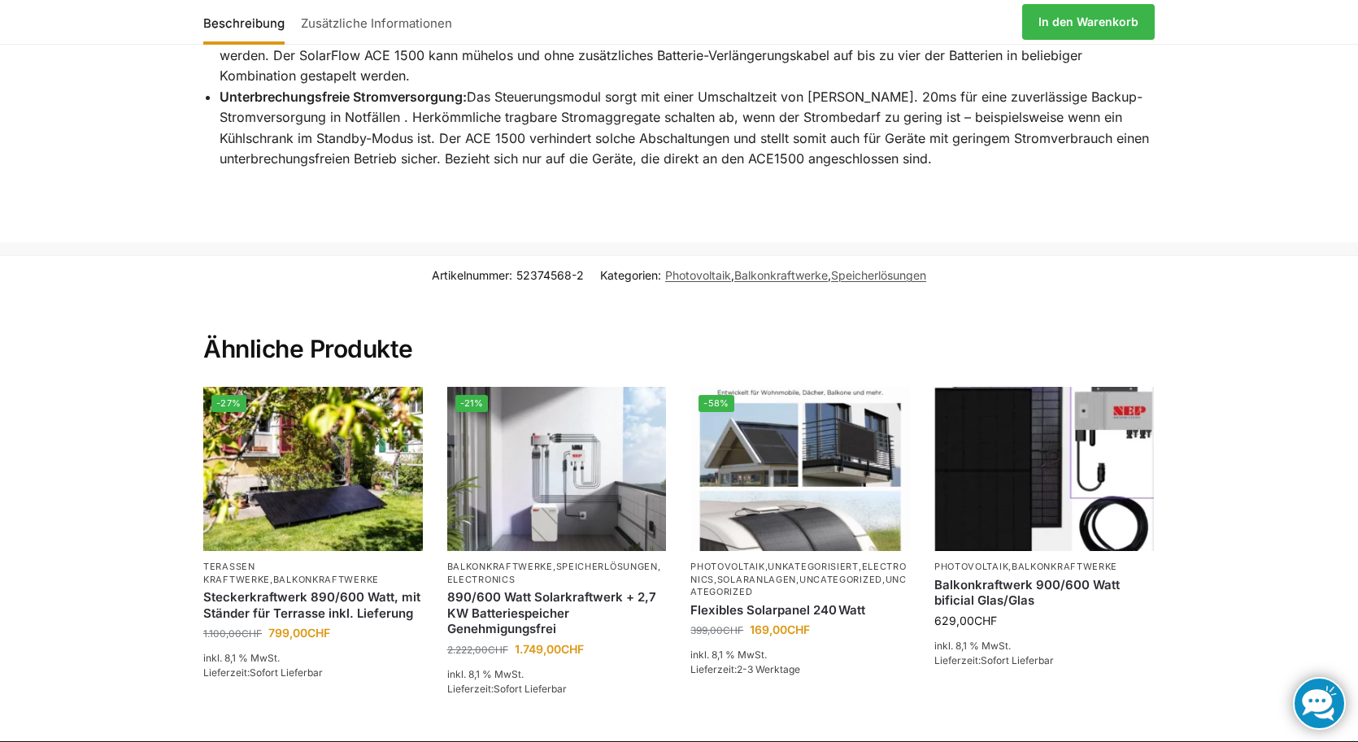
scroll to position [3217, 0]
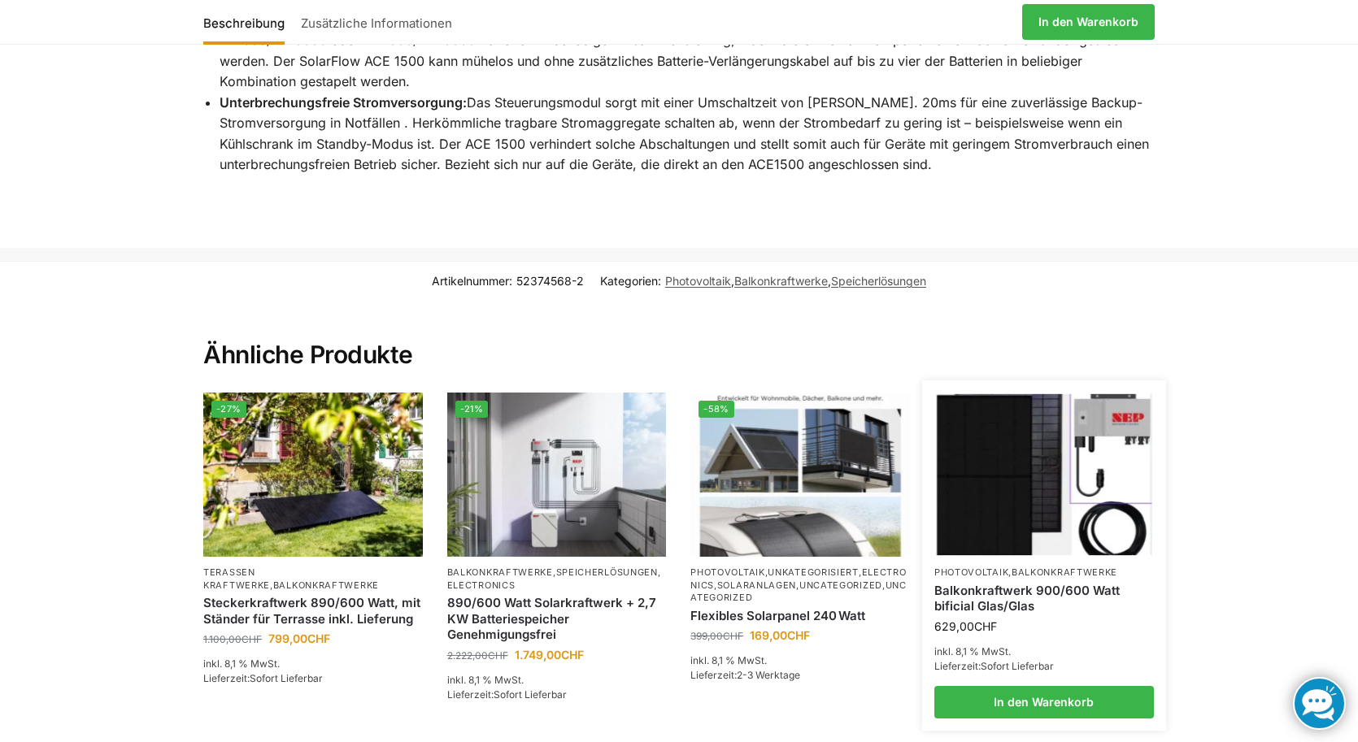
click at [1120, 394] on img at bounding box center [1043, 475] width 215 height 162
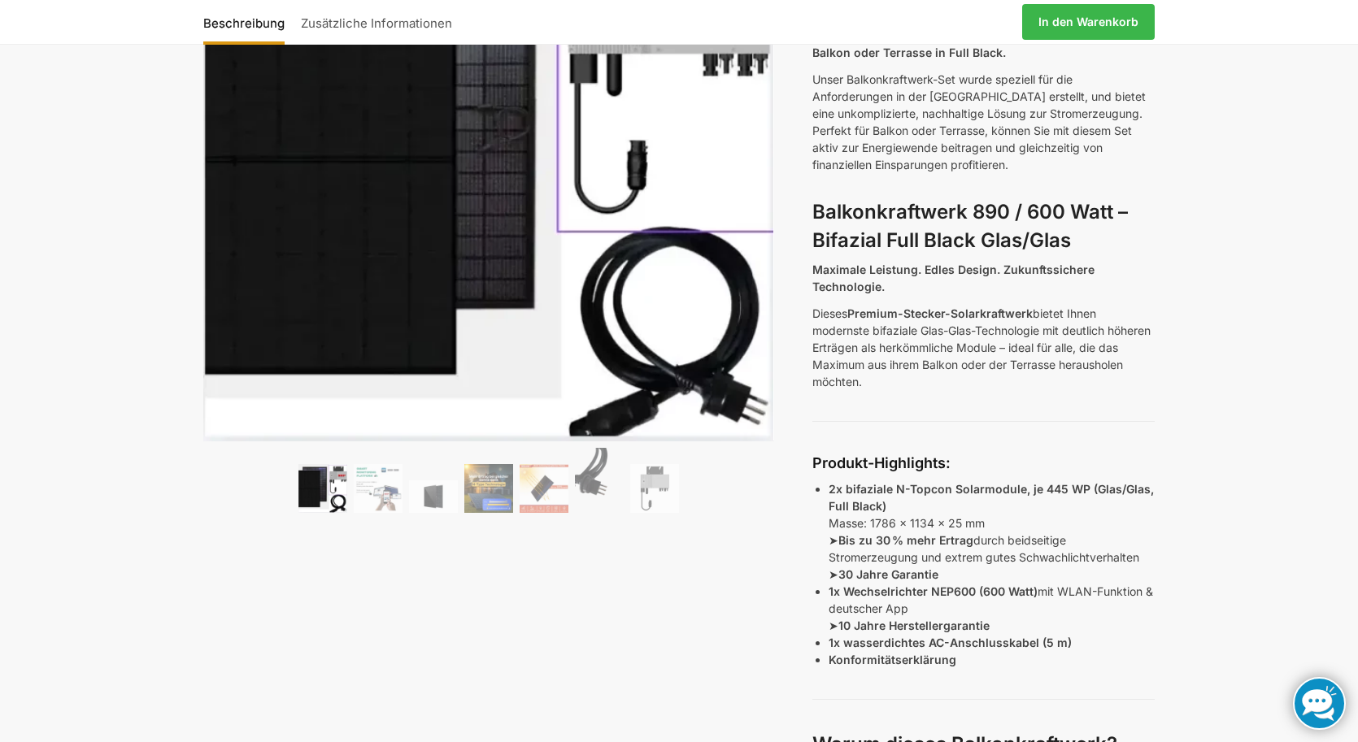
scroll to position [245, 0]
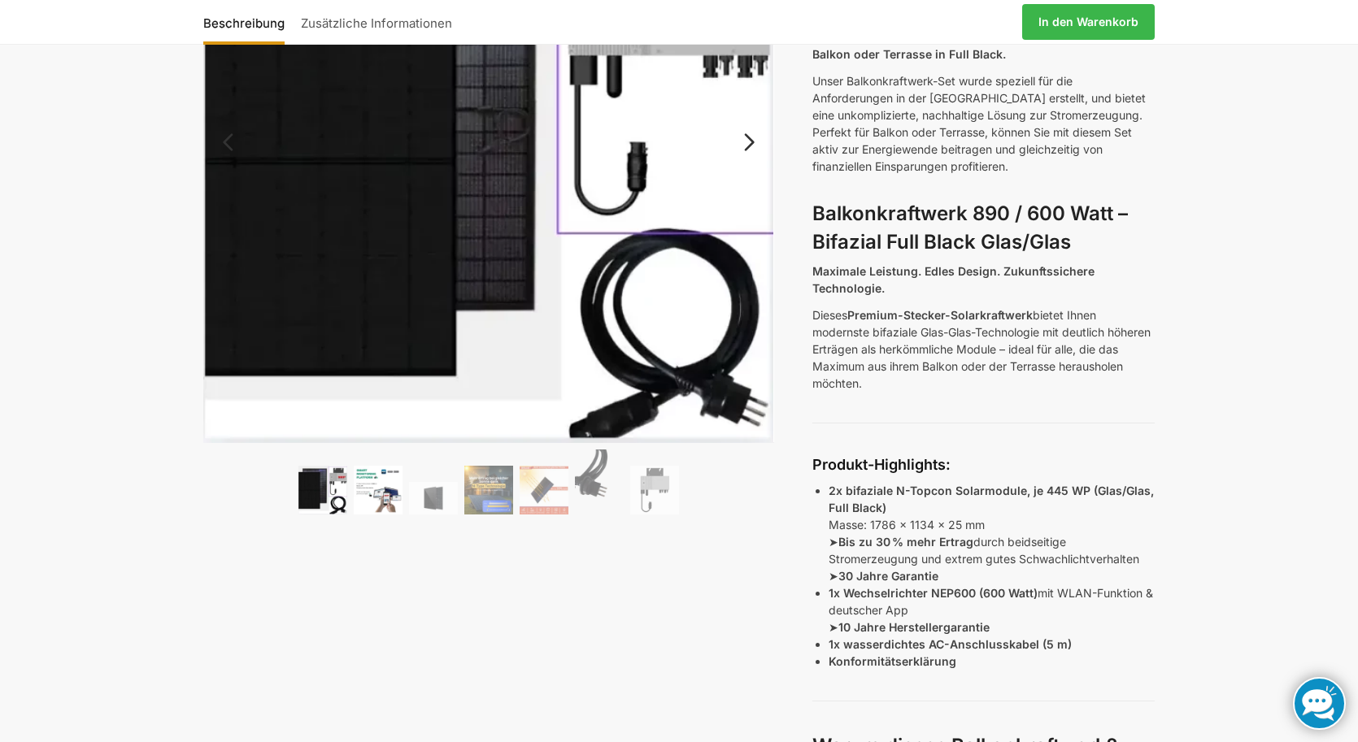
click at [376, 494] on img at bounding box center [378, 490] width 49 height 49
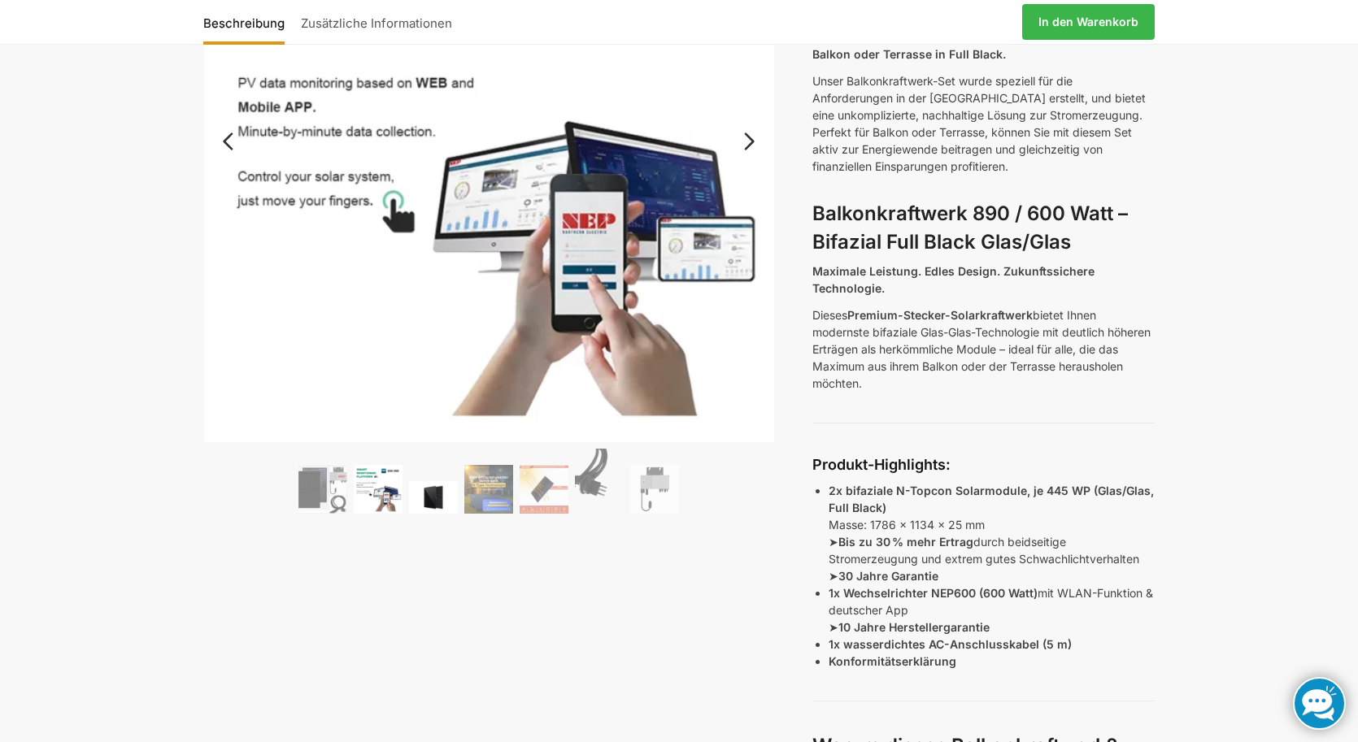
click at [434, 494] on img at bounding box center [433, 497] width 49 height 33
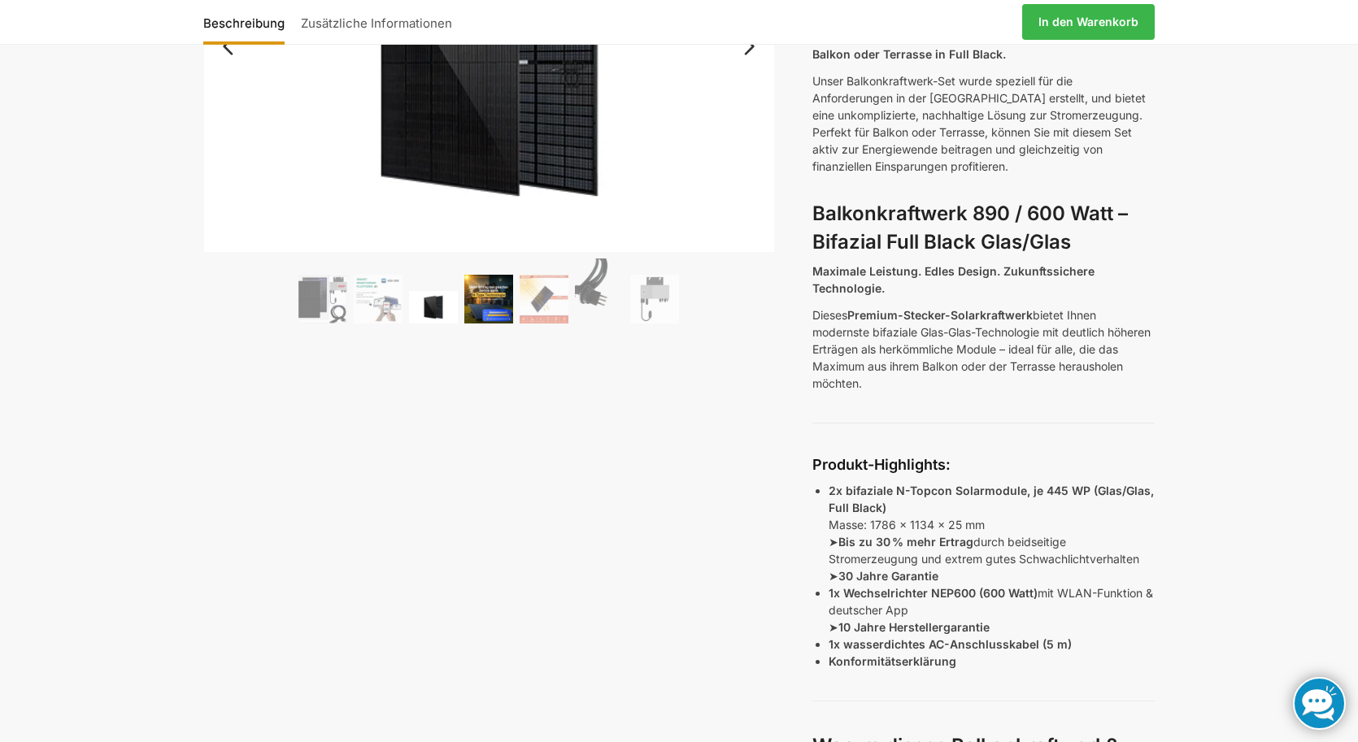
click at [508, 298] on img at bounding box center [488, 299] width 49 height 49
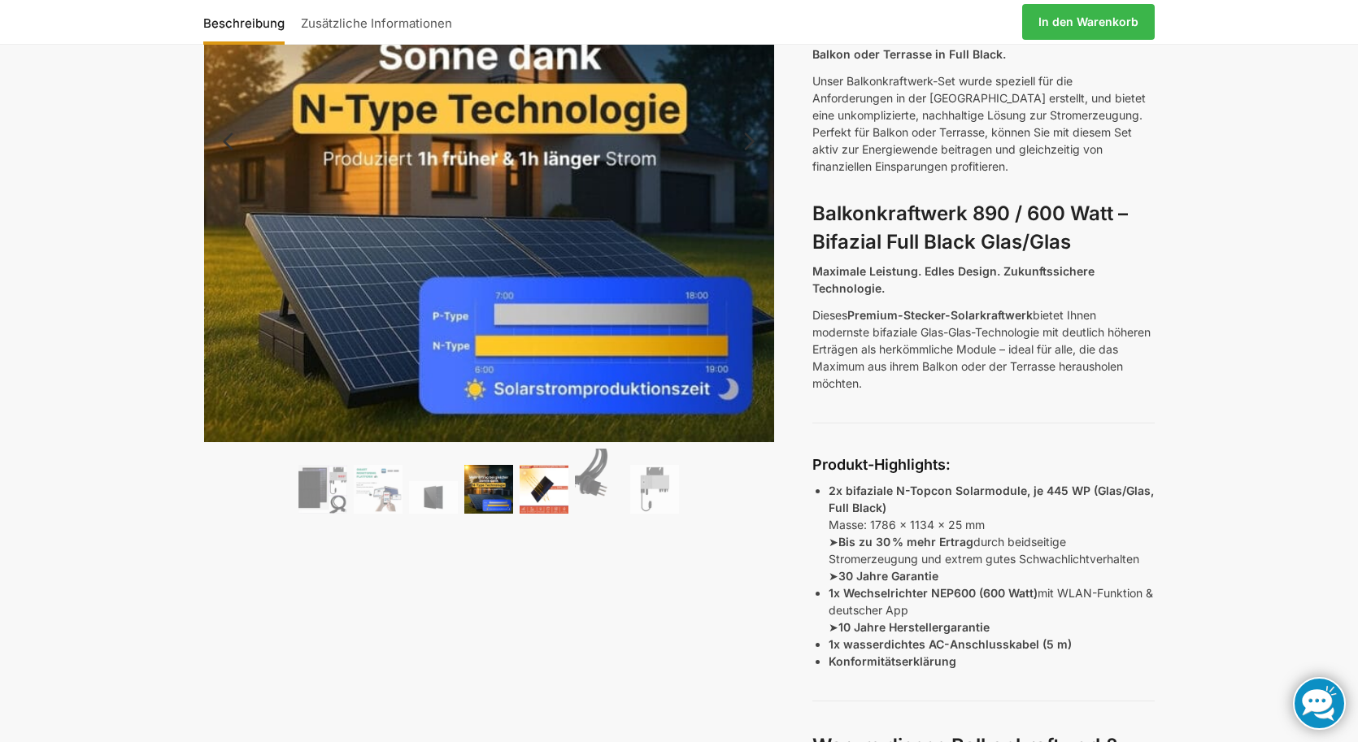
click at [544, 472] on img at bounding box center [544, 489] width 49 height 49
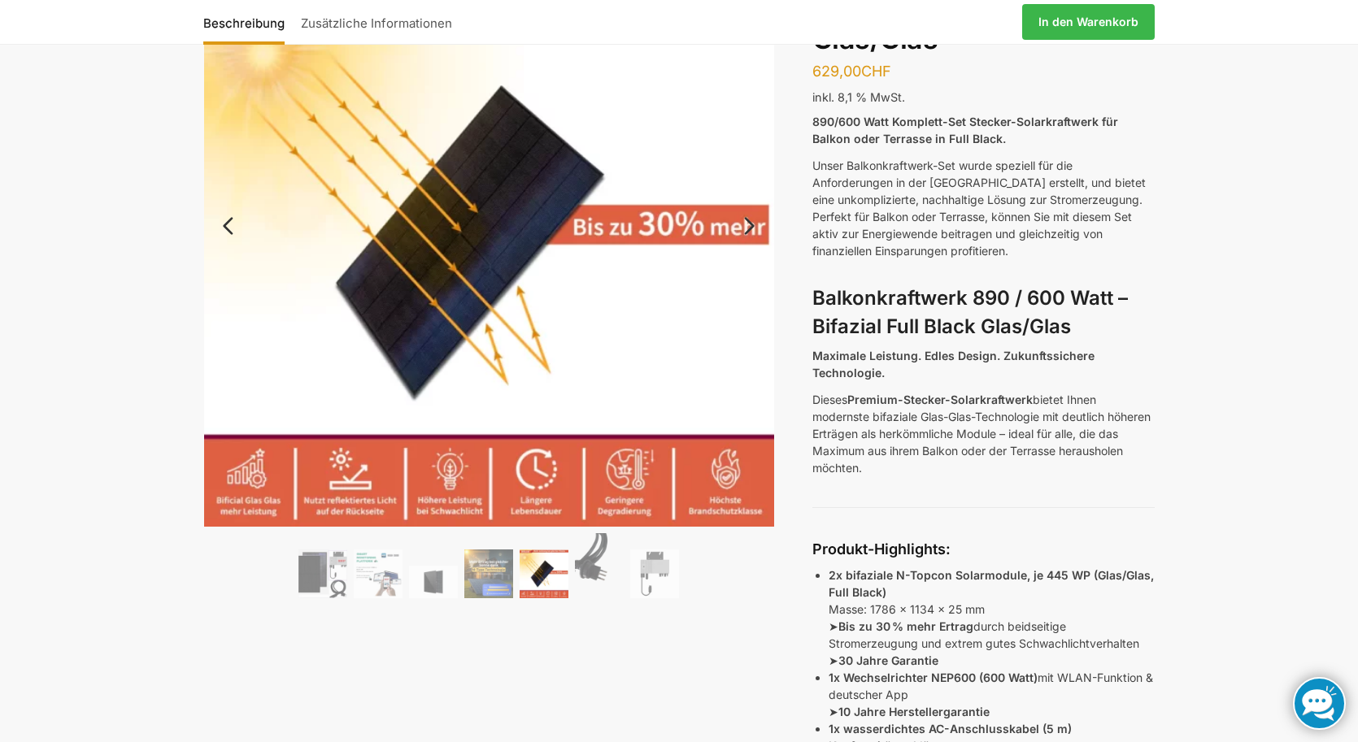
scroll to position [159, 0]
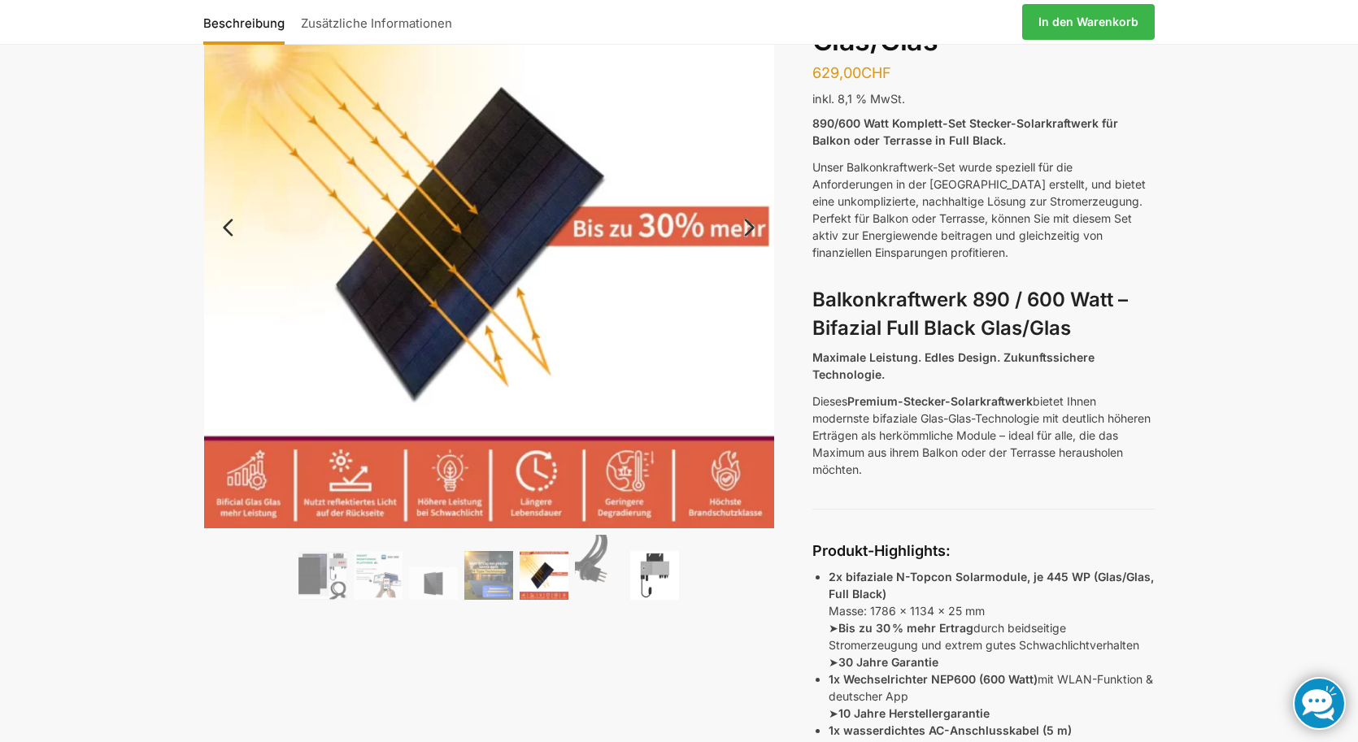
click at [657, 576] on img at bounding box center [654, 575] width 49 height 49
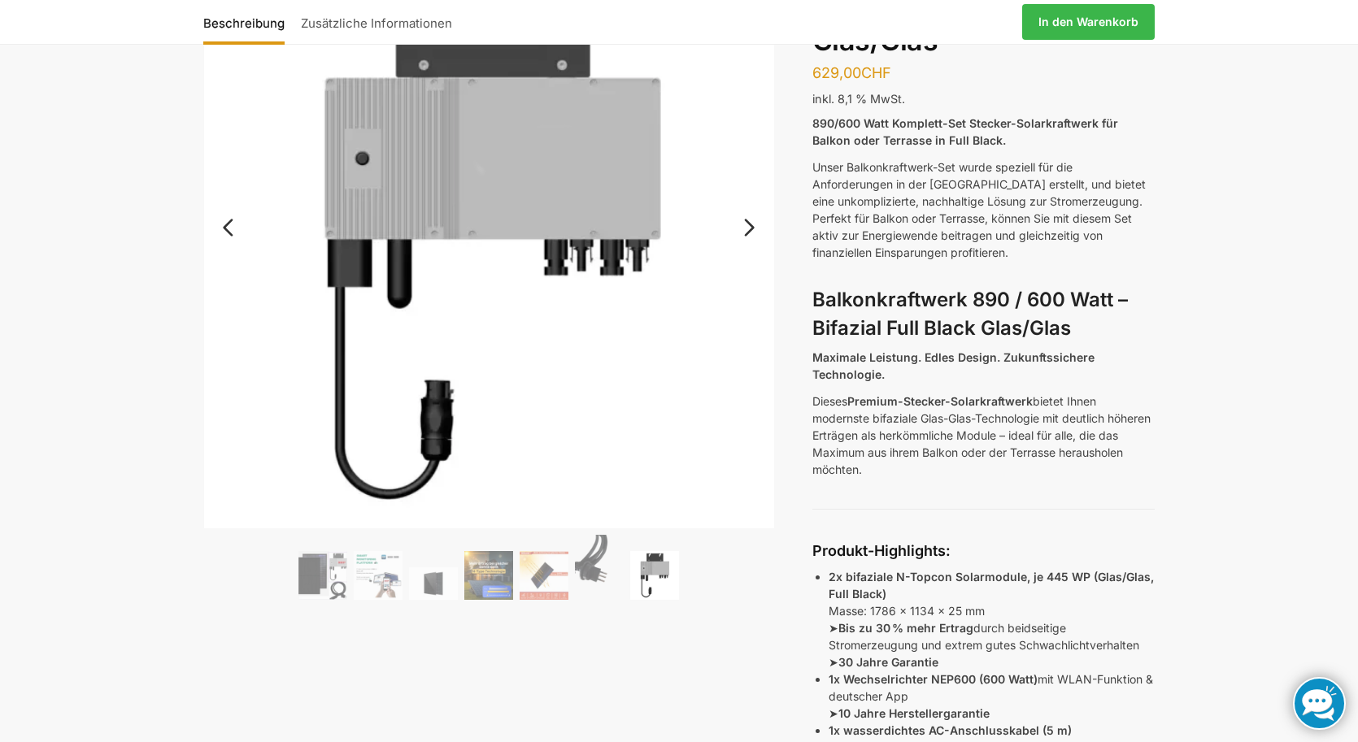
click at [752, 229] on link "Next" at bounding box center [747, 236] width 54 height 16
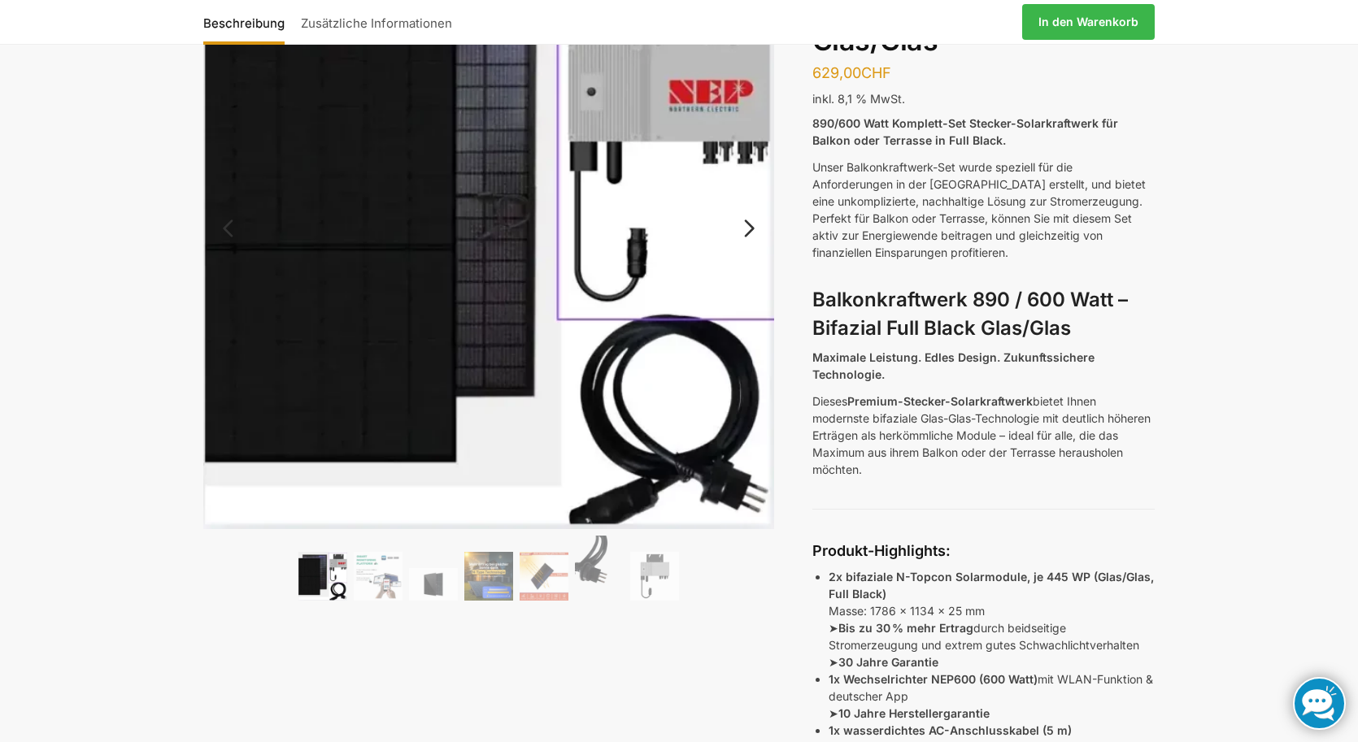
click at [751, 229] on link "Next" at bounding box center [747, 236] width 54 height 16
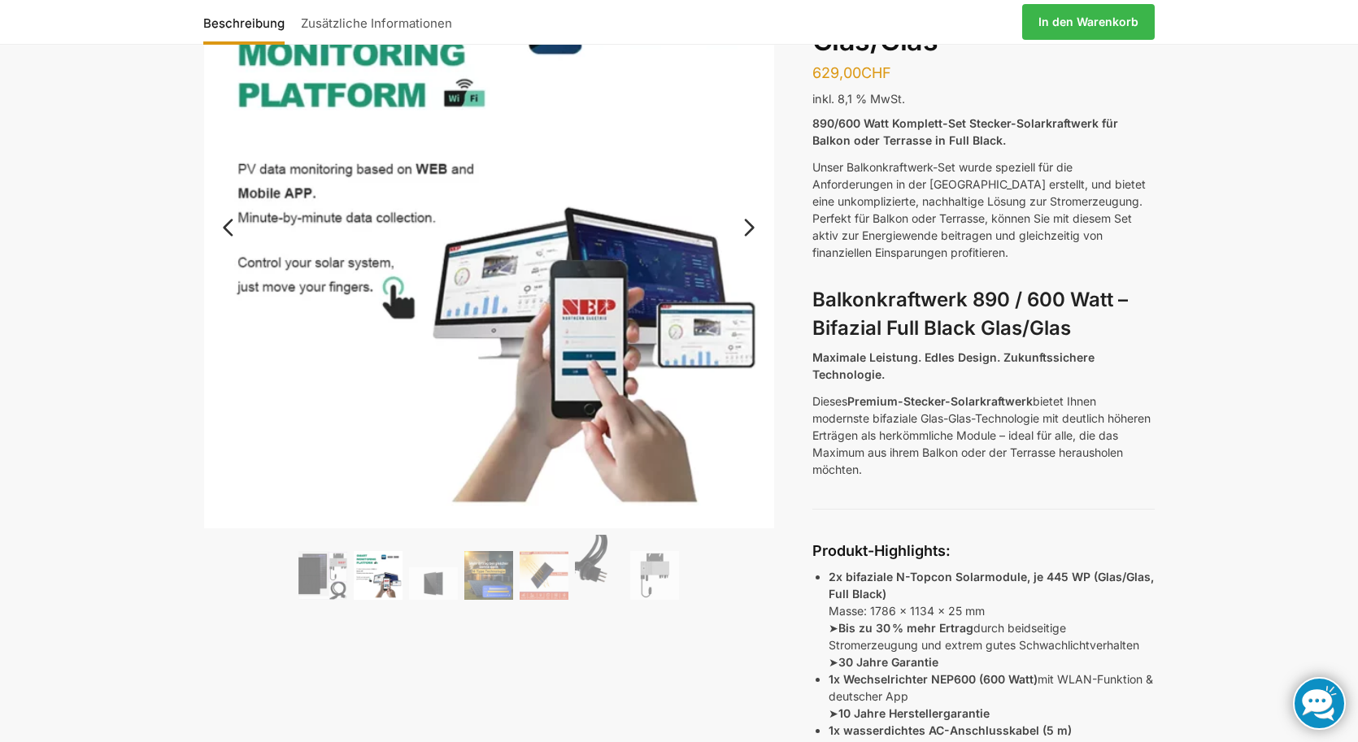
click at [751, 229] on link "Next" at bounding box center [747, 236] width 54 height 16
